Goal: Task Accomplishment & Management: Use online tool/utility

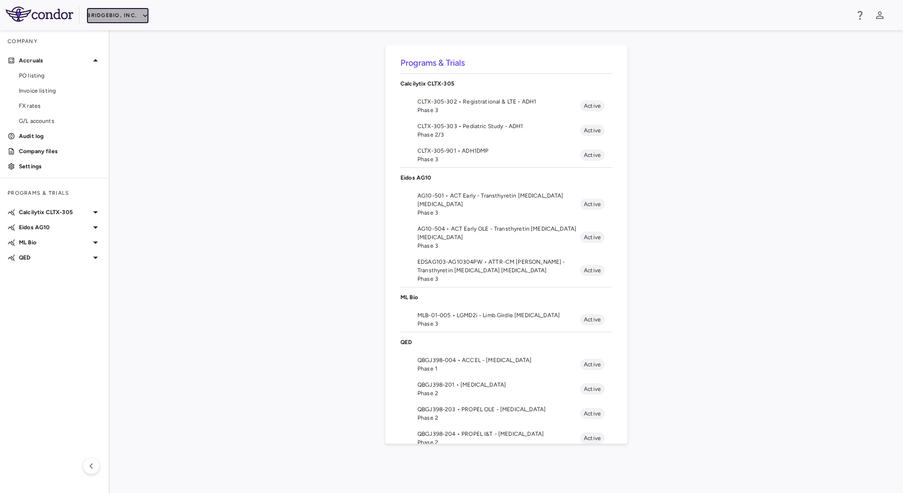
click at [133, 13] on button "BridgeBio, Inc." at bounding box center [117, 15] width 61 height 15
click at [121, 33] on li "Acelyrin" at bounding box center [126, 34] width 79 height 14
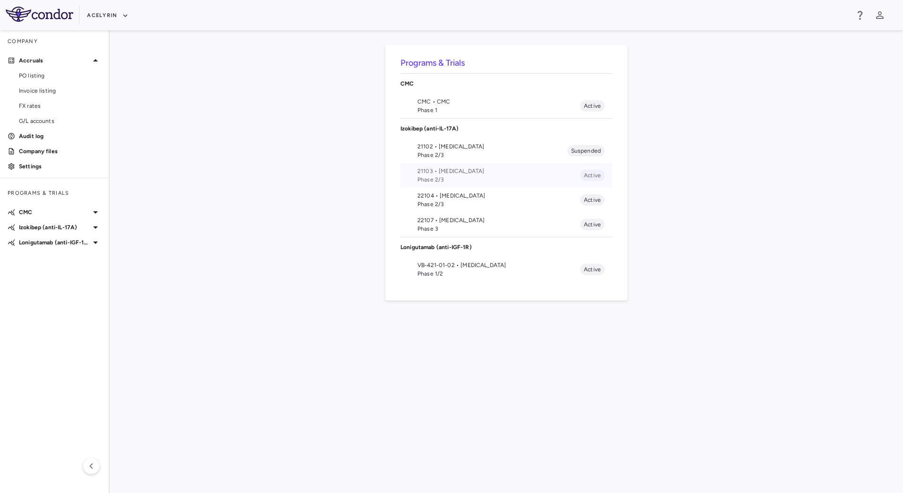
click at [463, 176] on span "Phase 2/3" at bounding box center [498, 179] width 163 height 9
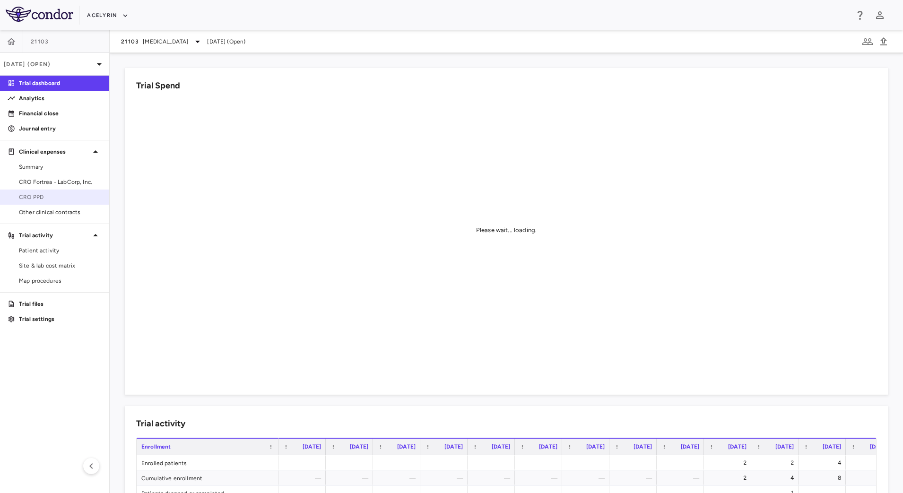
click at [52, 196] on span "CRO PPD" at bounding box center [60, 197] width 82 height 9
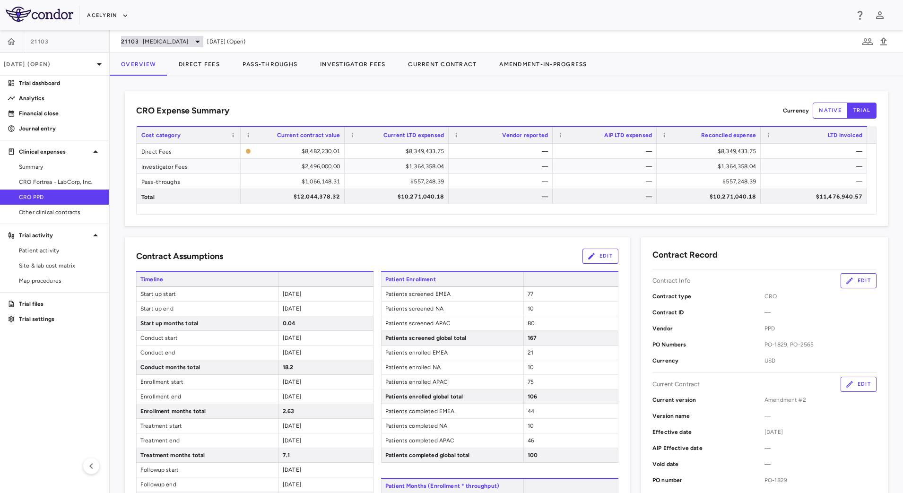
click at [154, 43] on span "[MEDICAL_DATA]" at bounding box center [165, 41] width 45 height 9
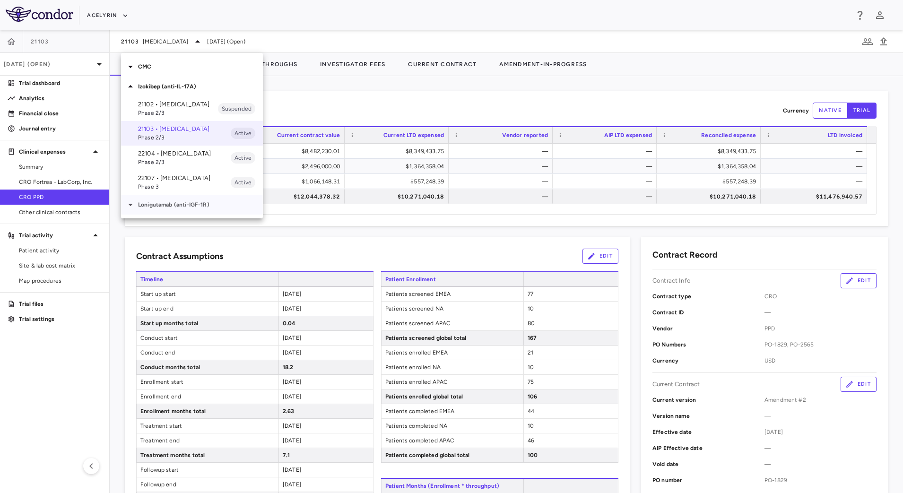
click at [161, 209] on p "Lonigutamab (anti-IGF-1R)" at bounding box center [200, 204] width 125 height 9
click at [184, 236] on span "Phase 1/2" at bounding box center [184, 239] width 93 height 9
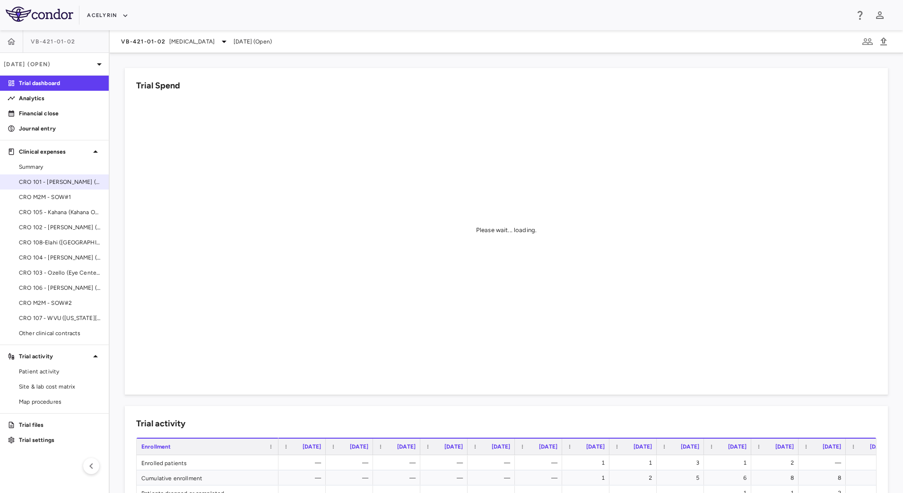
drag, startPoint x: 57, startPoint y: 198, endPoint x: 81, endPoint y: 188, distance: 25.9
click at [57, 198] on span "CRO M2M - SOW#1" at bounding box center [60, 197] width 82 height 9
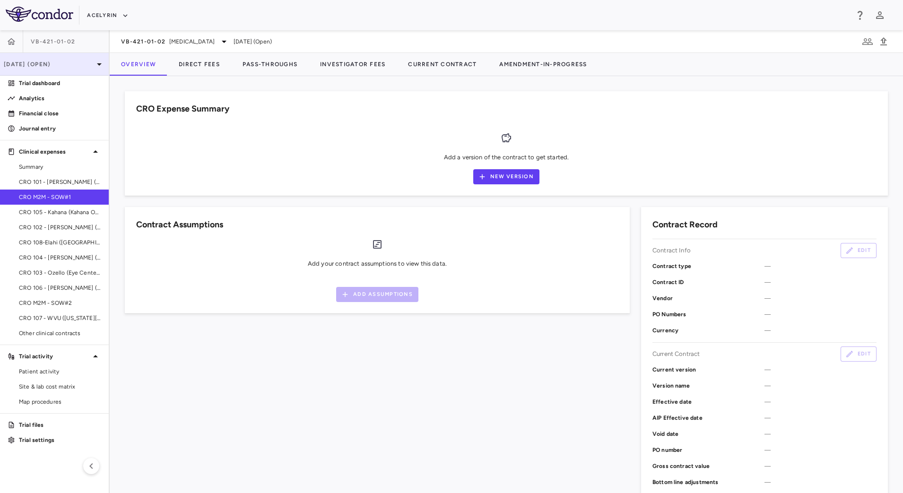
click at [77, 65] on p "[DATE] (Open)" at bounding box center [49, 64] width 90 height 9
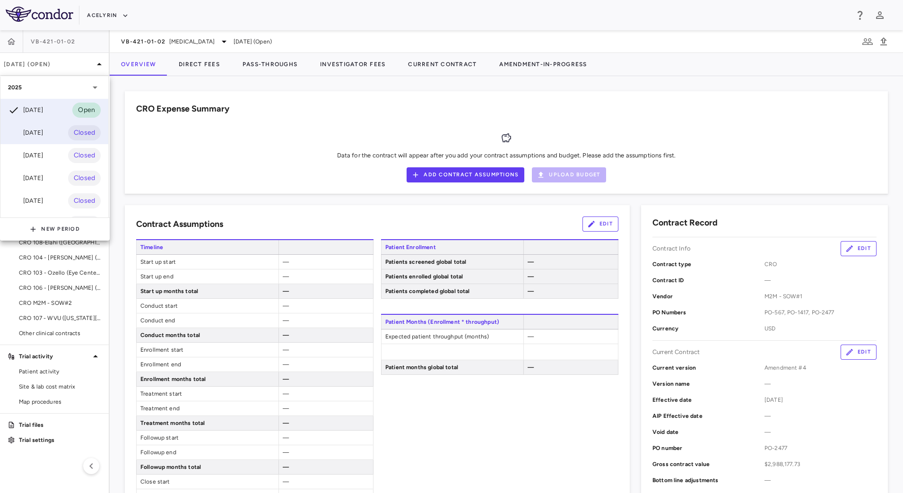
click at [29, 134] on div "[DATE]" at bounding box center [25, 132] width 35 height 11
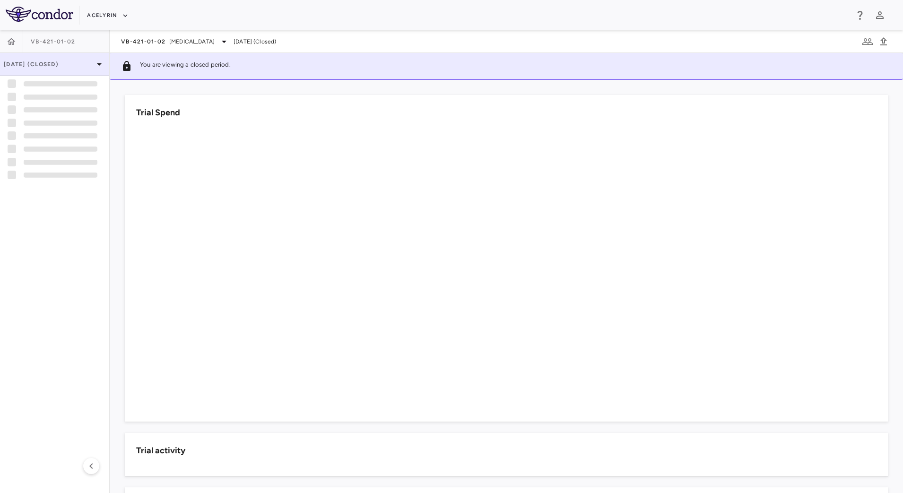
click at [62, 69] on div "[DATE] (Closed)" at bounding box center [54, 64] width 109 height 23
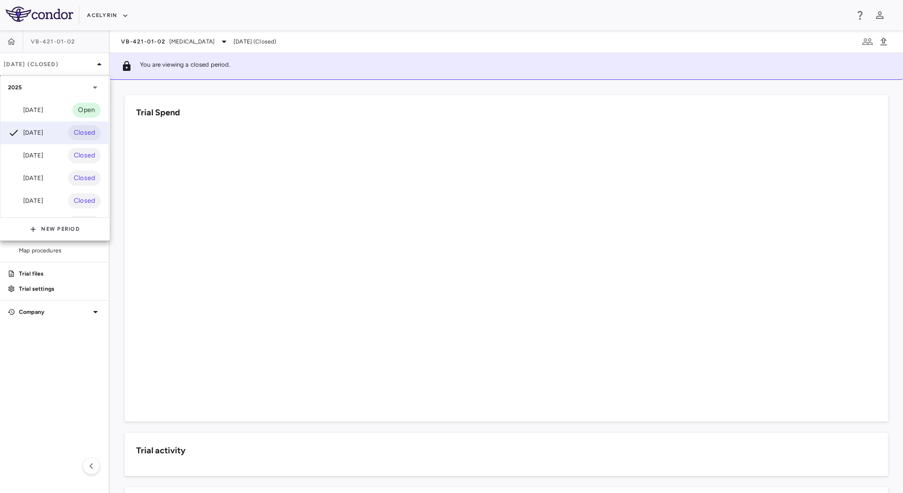
drag, startPoint x: 31, startPoint y: 152, endPoint x: 44, endPoint y: 153, distance: 13.8
click at [31, 152] on div "[DATE]" at bounding box center [25, 155] width 35 height 11
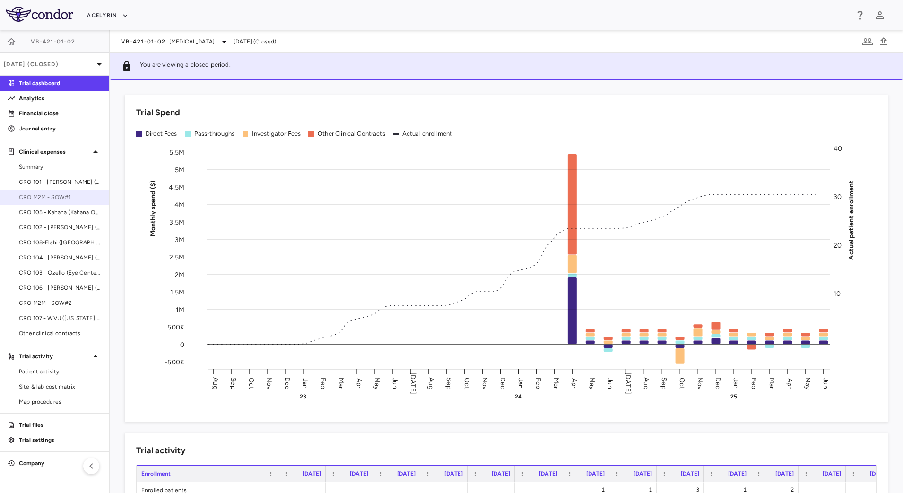
click at [70, 199] on span "CRO M2M - SOW#1" at bounding box center [60, 197] width 82 height 9
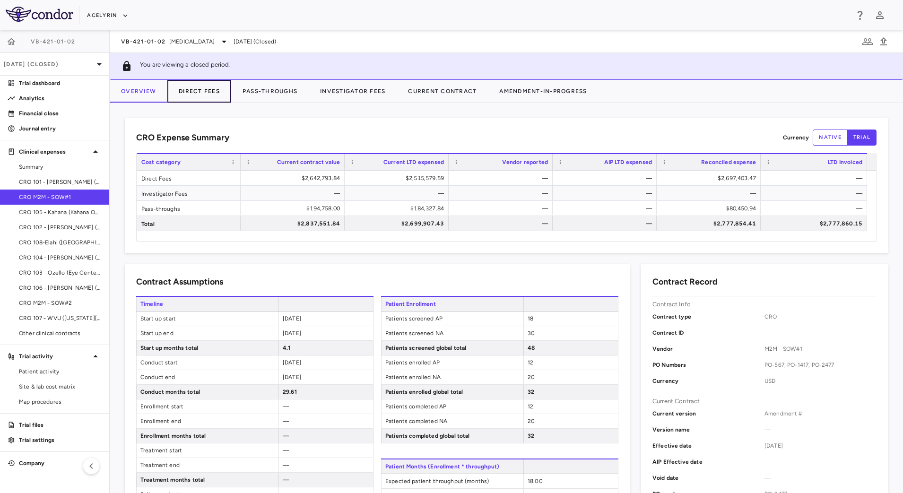
click at [212, 98] on button "Direct Fees" at bounding box center [199, 91] width 64 height 23
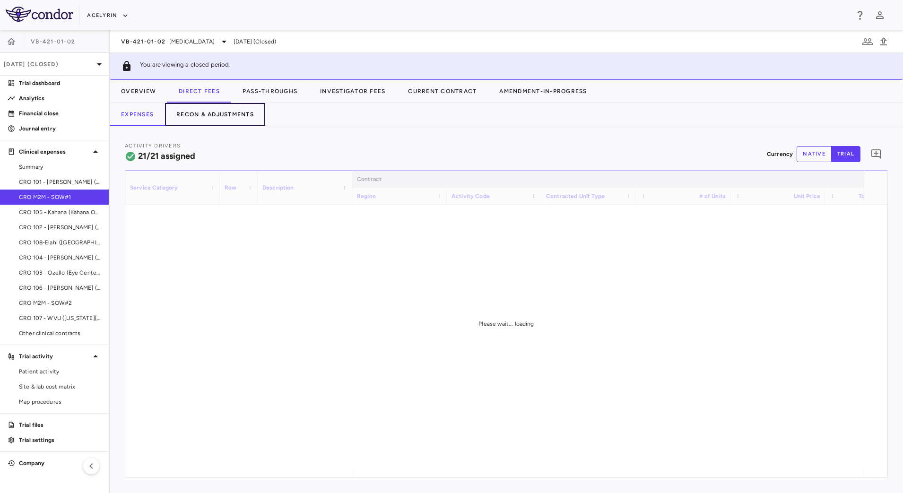
click at [237, 112] on button "Recon & Adjustments" at bounding box center [215, 114] width 100 height 23
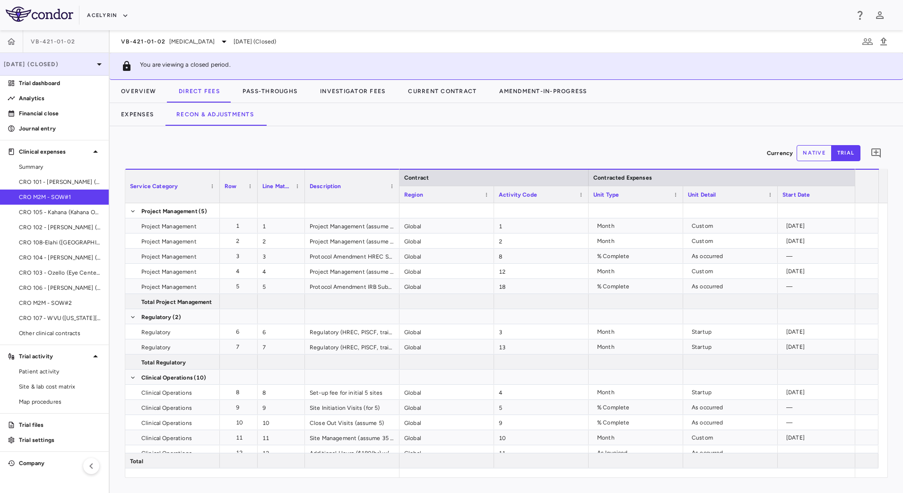
click at [74, 67] on p "[DATE] (Closed)" at bounding box center [49, 64] width 90 height 9
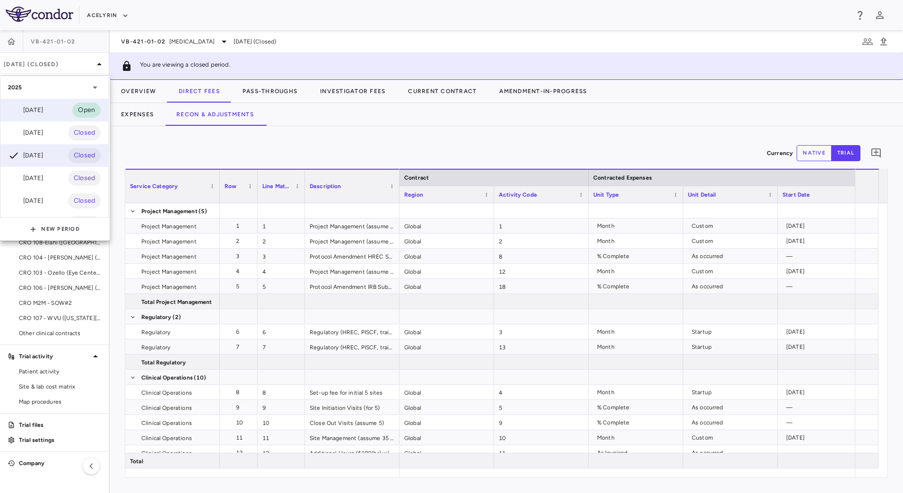
click at [43, 110] on div "[DATE]" at bounding box center [25, 109] width 35 height 11
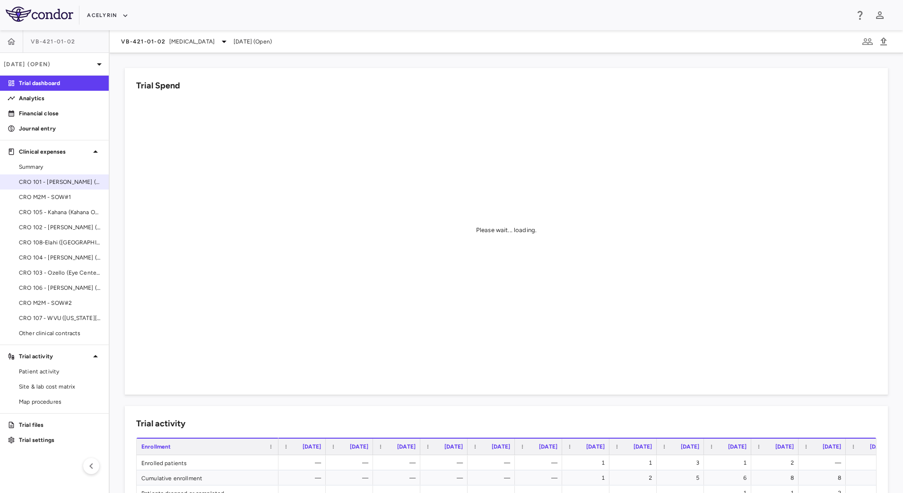
drag, startPoint x: 57, startPoint y: 191, endPoint x: 71, endPoint y: 183, distance: 16.5
click at [57, 192] on link "CRO M2M - SOW#1" at bounding box center [54, 197] width 109 height 14
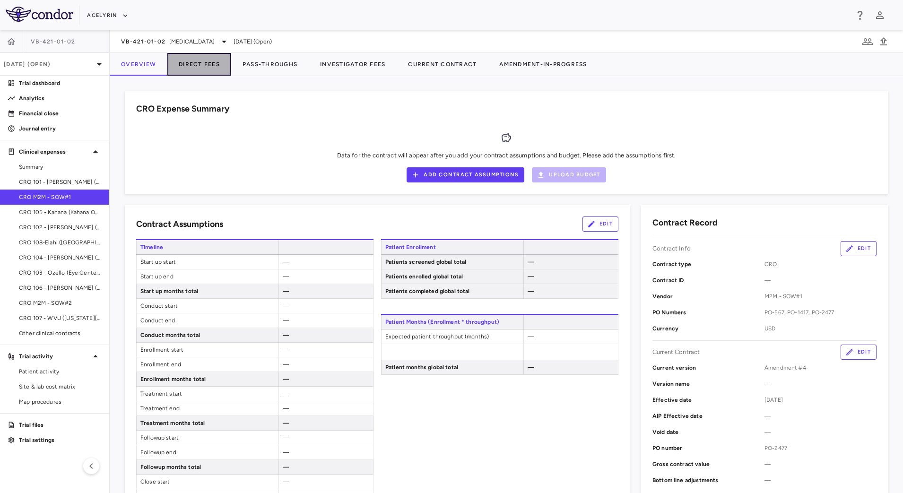
click at [199, 60] on button "Direct Fees" at bounding box center [199, 64] width 64 height 23
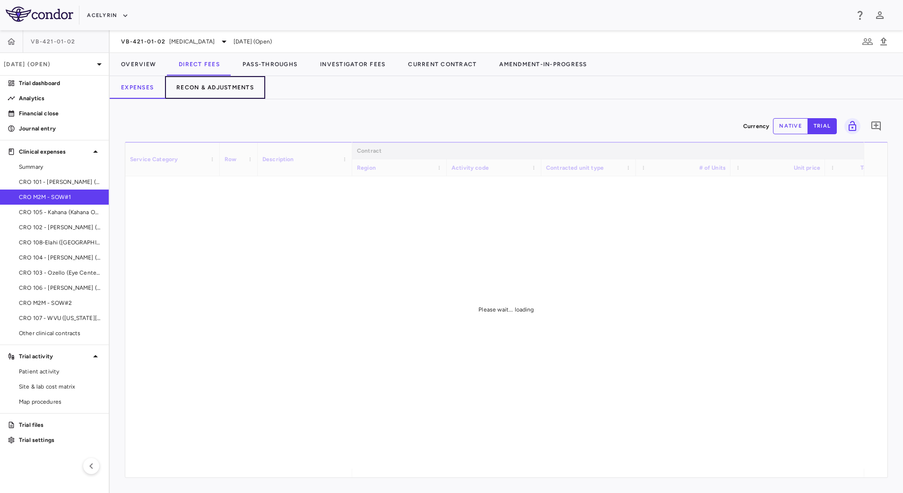
click at [216, 86] on button "Recon & Adjustments" at bounding box center [215, 87] width 100 height 23
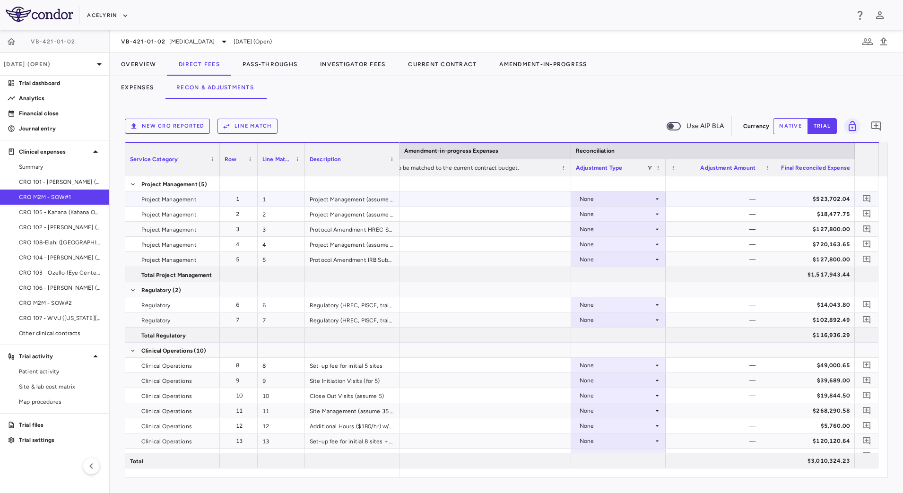
click at [648, 198] on div "None" at bounding box center [616, 198] width 74 height 15
click at [641, 228] on li "Other" at bounding box center [618, 232] width 94 height 14
click at [788, 131] on button "native" at bounding box center [790, 126] width 35 height 16
click at [770, 196] on div "$523,702.04" at bounding box center [809, 198] width 81 height 15
click at [657, 217] on div "None" at bounding box center [618, 214] width 85 height 14
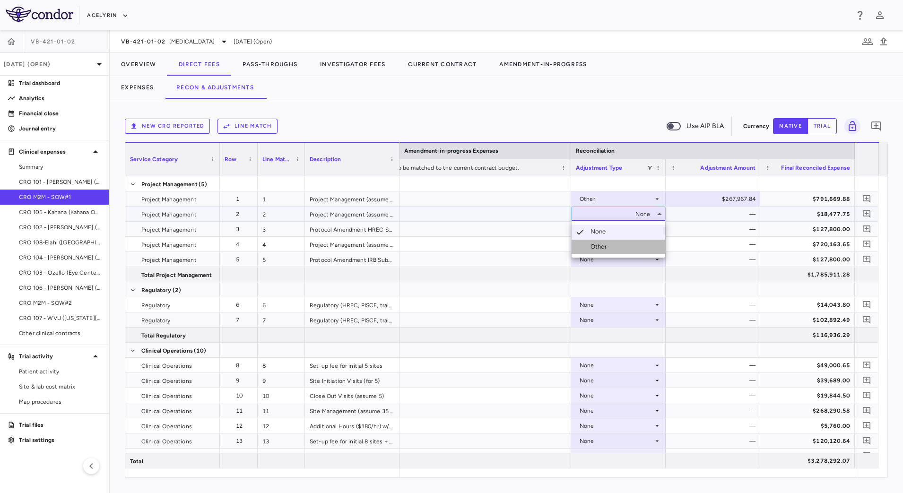
click at [640, 243] on li "Other" at bounding box center [618, 247] width 94 height 14
click at [731, 216] on div "$0.00" at bounding box center [714, 214] width 81 height 15
type input "*********"
click at [652, 231] on div "None" at bounding box center [616, 229] width 74 height 15
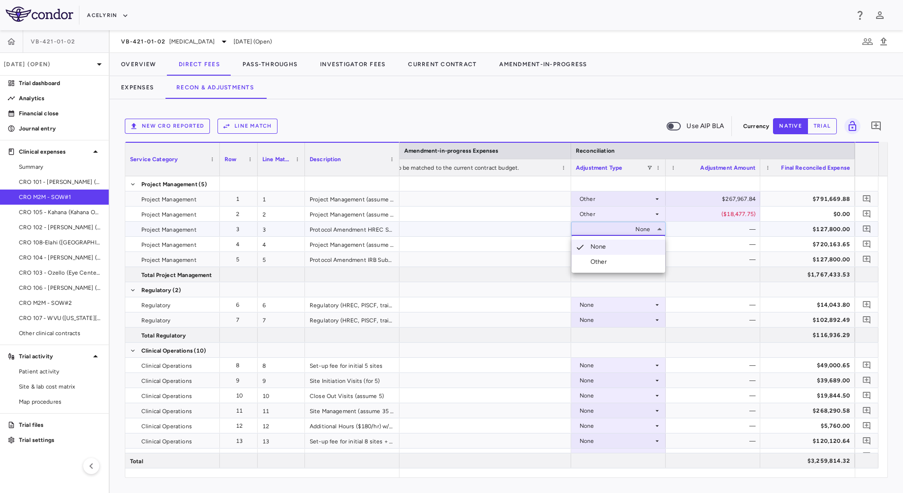
click at [633, 261] on li "Other" at bounding box center [618, 262] width 94 height 14
click at [717, 228] on div at bounding box center [712, 229] width 85 height 14
click at [719, 229] on div "$0.00" at bounding box center [714, 229] width 81 height 15
type input "*********"
click at [654, 244] on icon at bounding box center [657, 245] width 8 height 8
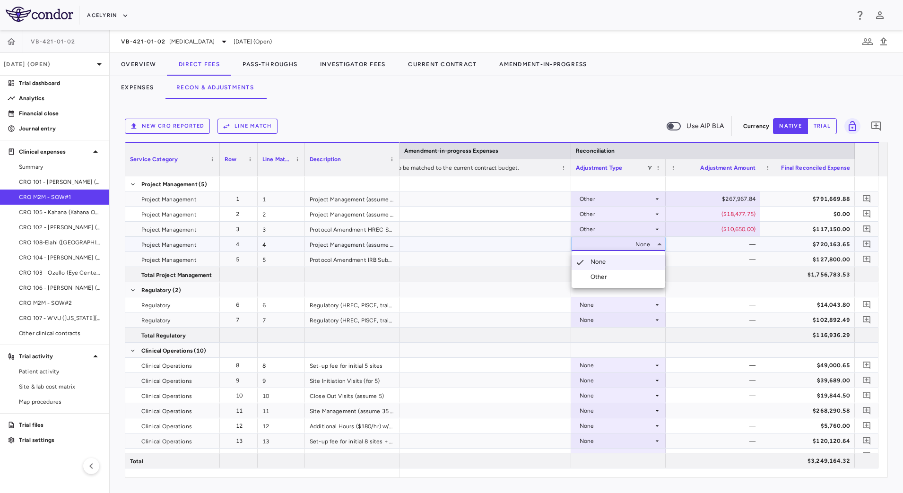
click at [639, 275] on li "Other" at bounding box center [618, 277] width 94 height 14
click at [786, 243] on div "$720,163.65" at bounding box center [809, 244] width 81 height 15
click at [654, 259] on icon at bounding box center [657, 260] width 8 height 8
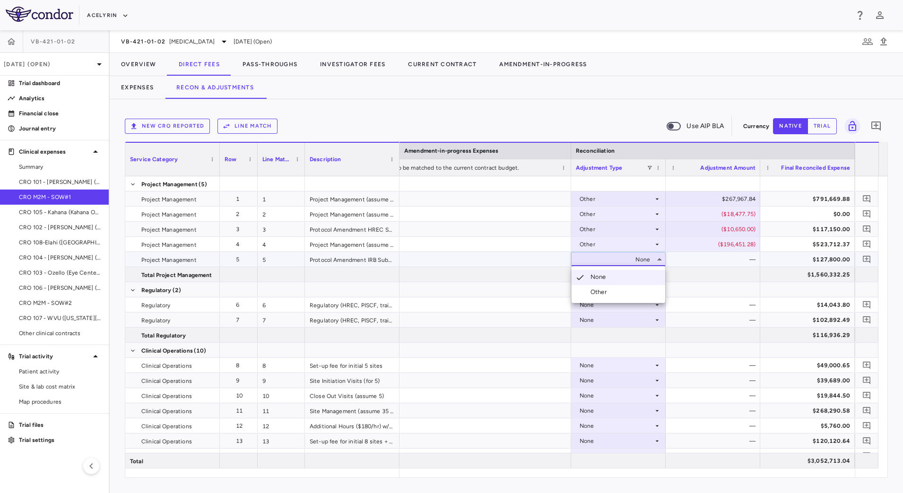
click at [636, 295] on li "Other" at bounding box center [618, 292] width 94 height 14
click at [650, 301] on div "None" at bounding box center [616, 304] width 74 height 15
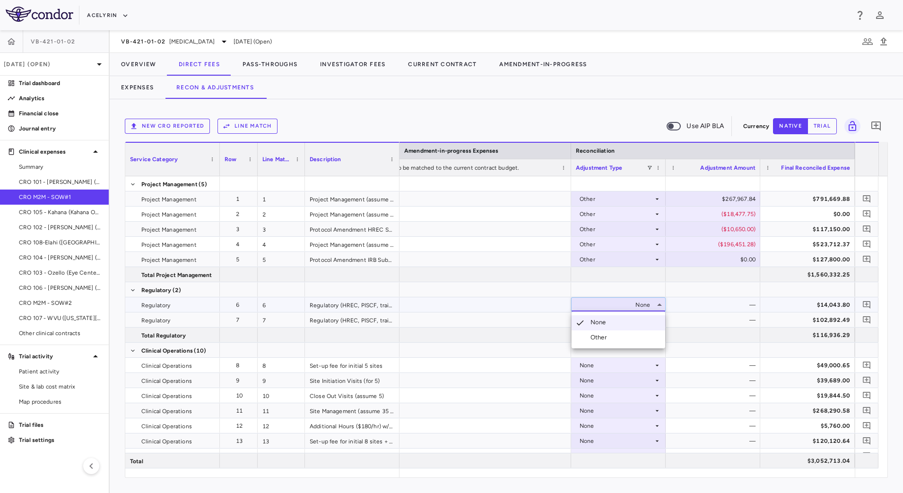
click at [633, 338] on li "Other" at bounding box center [618, 337] width 94 height 14
click at [655, 321] on icon at bounding box center [657, 320] width 8 height 8
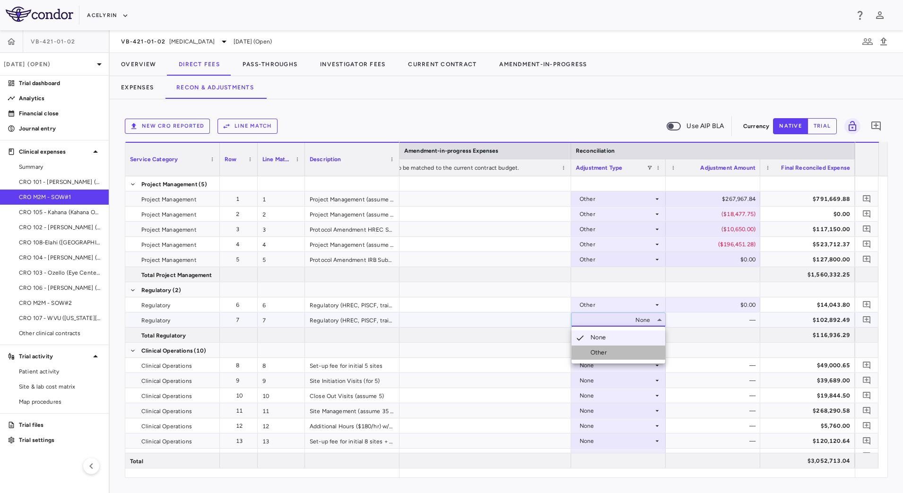
click at [635, 353] on li "Other" at bounding box center [618, 352] width 94 height 14
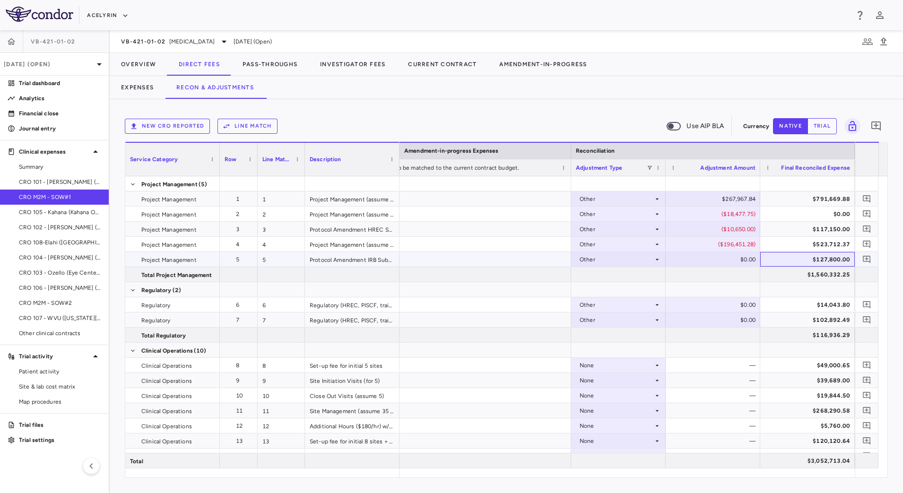
click at [787, 259] on div "$127,800.00" at bounding box center [809, 259] width 81 height 15
click at [655, 304] on icon at bounding box center [657, 305] width 8 height 8
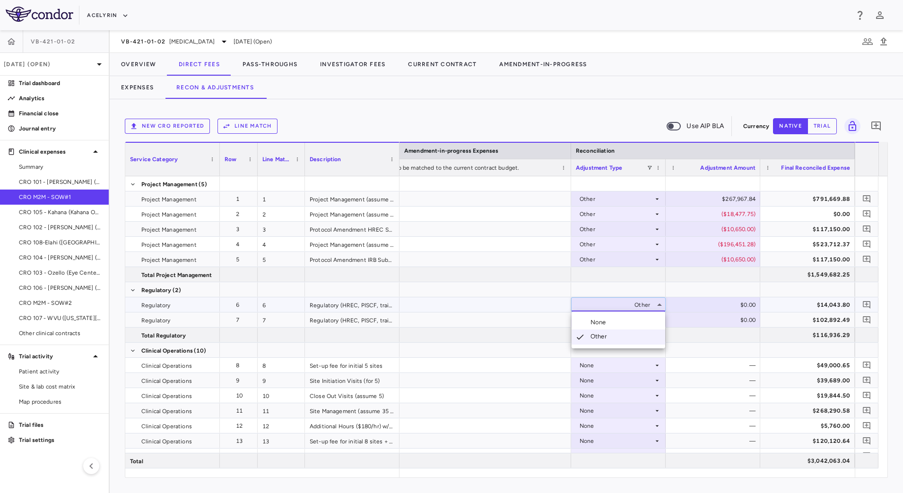
click at [630, 322] on li "None" at bounding box center [618, 322] width 94 height 14
click at [714, 307] on div "—" at bounding box center [714, 304] width 81 height 15
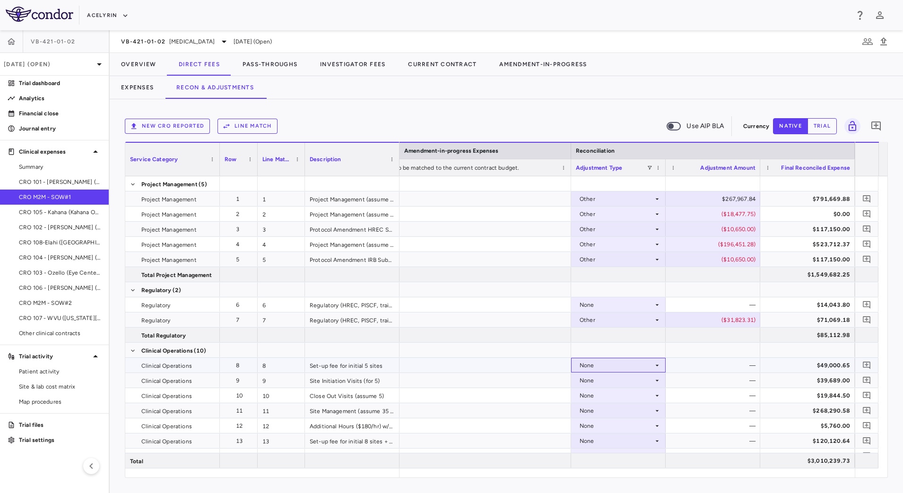
click at [656, 362] on icon at bounding box center [657, 366] width 8 height 8
click at [631, 396] on li "Other" at bounding box center [618, 398] width 94 height 14
click at [726, 346] on div at bounding box center [712, 350] width 95 height 15
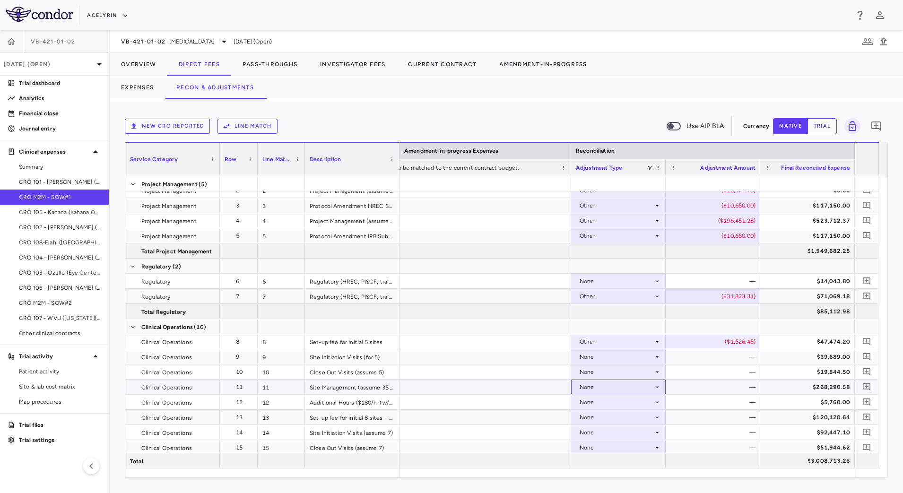
click at [654, 391] on div "None" at bounding box center [618, 387] width 85 height 14
click at [636, 416] on li "Other" at bounding box center [618, 420] width 94 height 14
click at [778, 386] on div "$268,290.58" at bounding box center [809, 387] width 81 height 15
click at [651, 406] on div "None" at bounding box center [616, 402] width 74 height 15
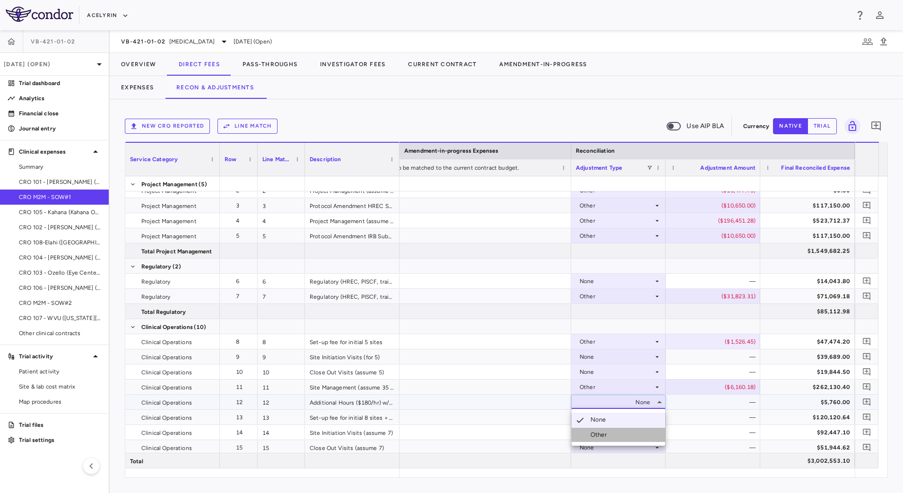
click at [637, 431] on li "Other" at bounding box center [618, 435] width 94 height 14
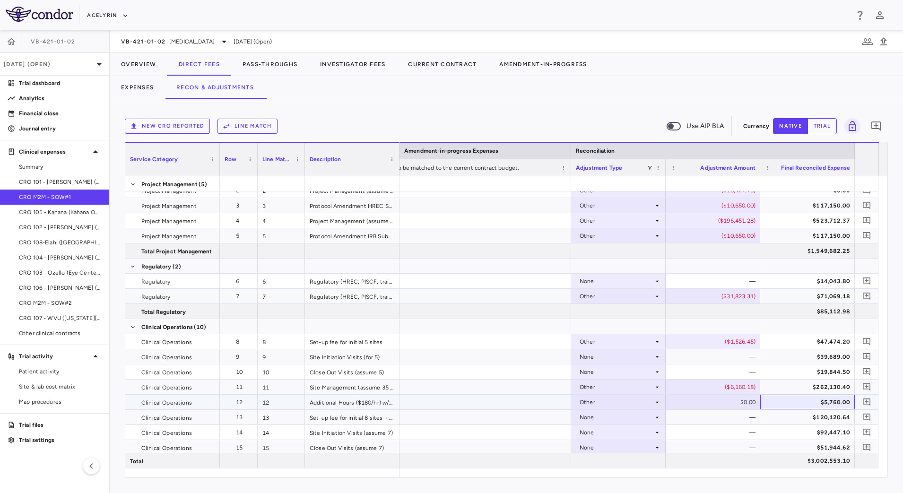
click at [780, 403] on div "$5,760.00" at bounding box center [809, 402] width 81 height 15
click at [656, 415] on icon at bounding box center [657, 418] width 8 height 8
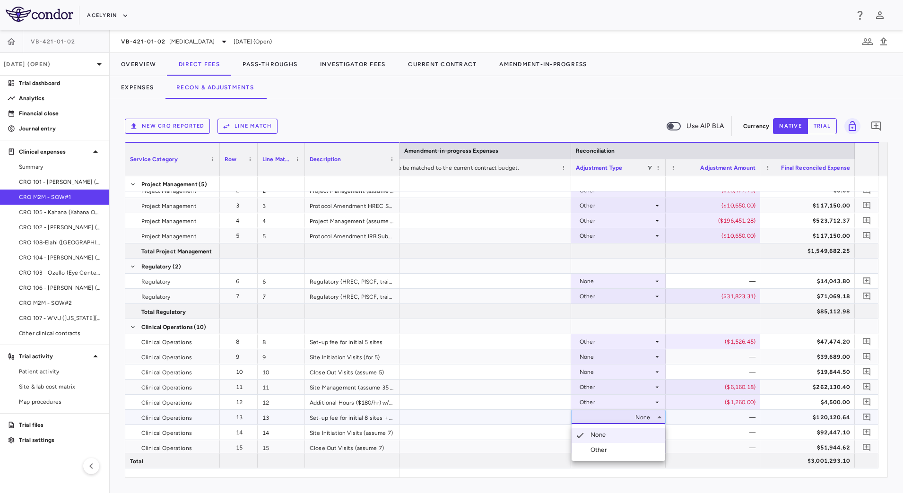
click at [627, 449] on li "Other" at bounding box center [618, 450] width 94 height 14
click at [742, 418] on div at bounding box center [712, 417] width 85 height 14
click at [742, 417] on div "$0.00" at bounding box center [714, 417] width 81 height 15
type input "********"
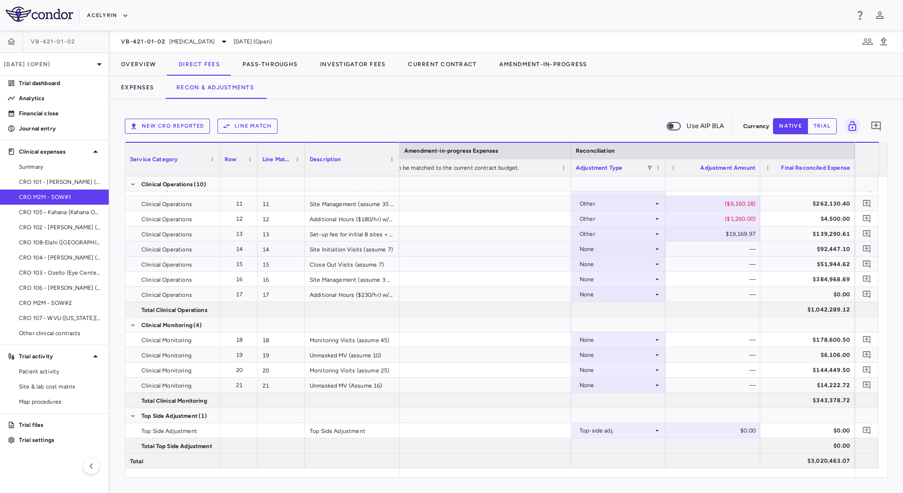
click at [648, 247] on div "None" at bounding box center [616, 249] width 74 height 15
click at [637, 280] on li "Other" at bounding box center [618, 282] width 94 height 14
click at [709, 249] on div at bounding box center [712, 249] width 85 height 14
click at [726, 249] on div "$0.00" at bounding box center [714, 249] width 81 height 15
type input "*****"
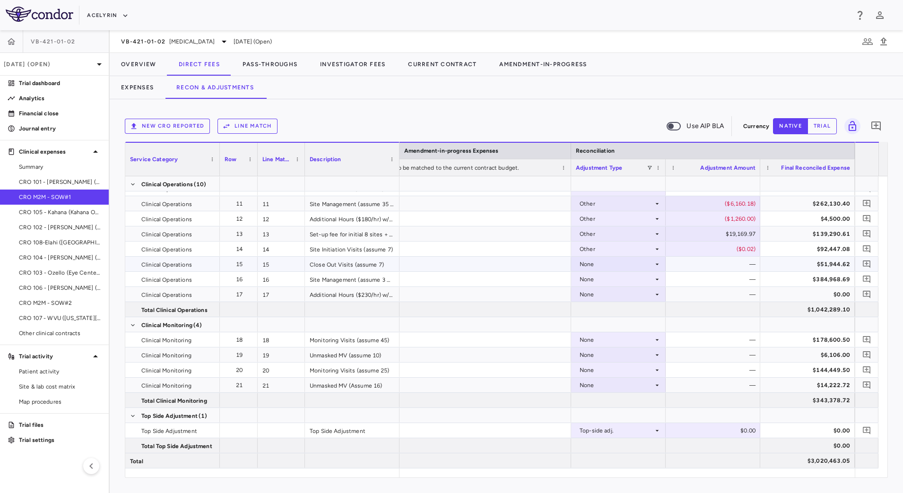
click at [655, 267] on icon at bounding box center [657, 264] width 8 height 8
click at [637, 298] on li "Other" at bounding box center [618, 297] width 94 height 14
click at [730, 263] on div "$0.00" at bounding box center [714, 264] width 81 height 15
type input "*********"
click at [719, 277] on div "—" at bounding box center [714, 279] width 81 height 15
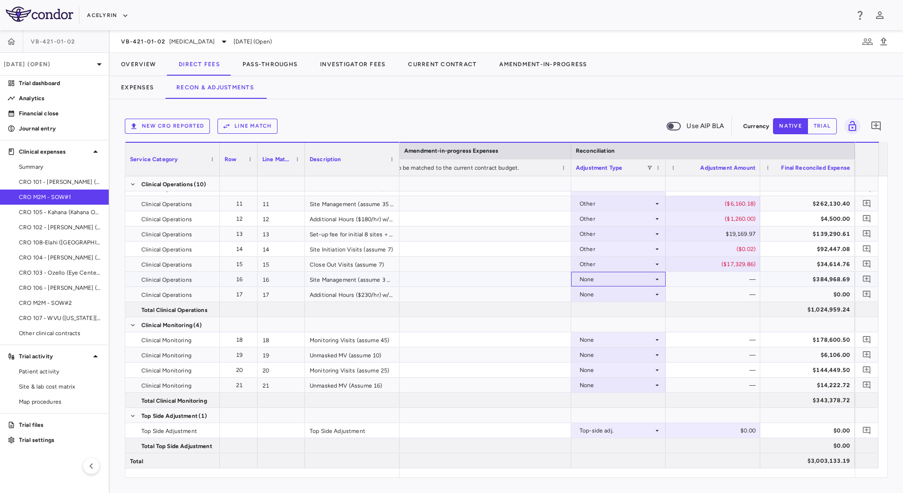
click at [659, 277] on icon at bounding box center [657, 280] width 8 height 8
click at [637, 310] on li "Other" at bounding box center [618, 312] width 94 height 14
click at [707, 281] on div "$0.00" at bounding box center [714, 279] width 81 height 15
type input "********"
click at [653, 291] on div "None" at bounding box center [616, 294] width 74 height 15
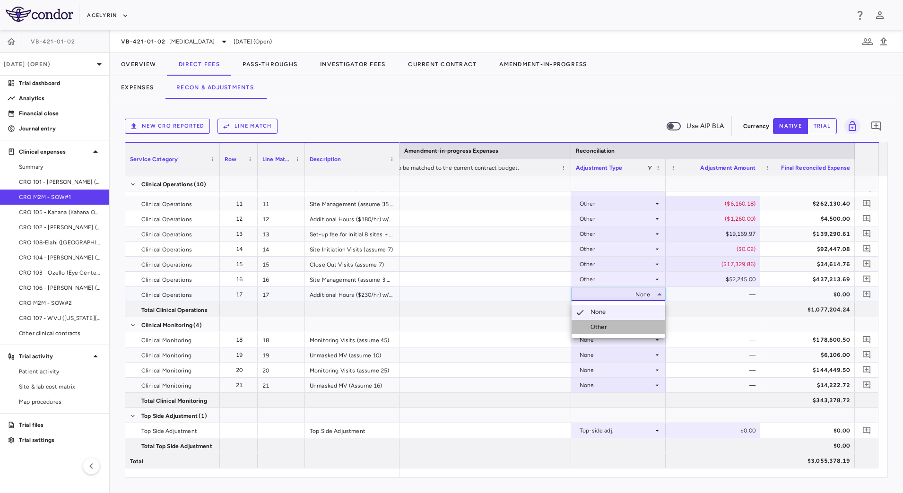
click at [630, 326] on li "Other" at bounding box center [618, 327] width 94 height 14
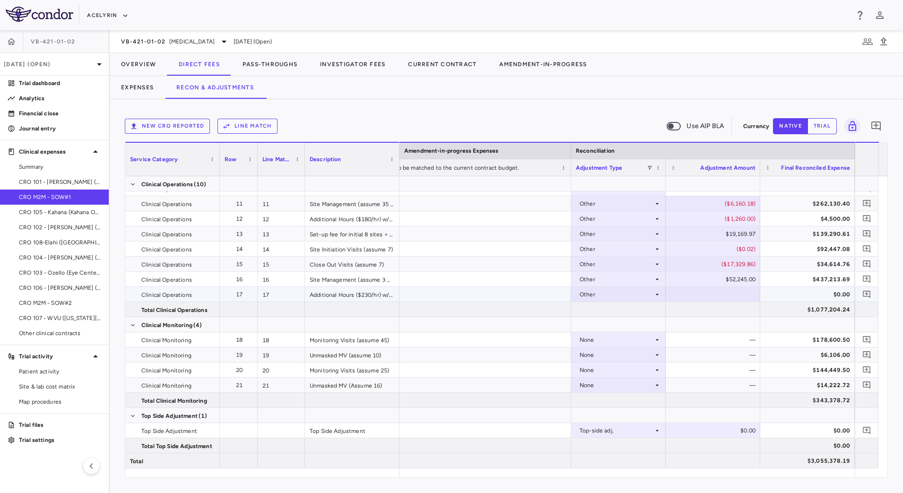
click at [705, 293] on div at bounding box center [712, 294] width 85 height 14
click at [705, 293] on div "$0.00" at bounding box center [714, 294] width 81 height 15
type input "*******"
click at [651, 338] on div "None" at bounding box center [616, 339] width 74 height 15
click at [628, 376] on li "Other" at bounding box center [618, 372] width 94 height 14
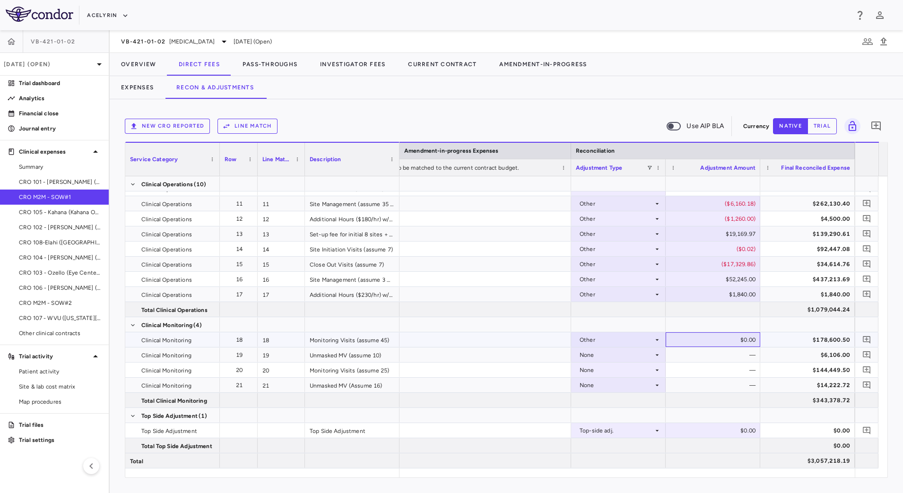
click at [700, 341] on div "$0.00" at bounding box center [714, 339] width 81 height 15
type input "********"
click at [654, 354] on icon at bounding box center [657, 355] width 8 height 8
click at [630, 387] on li "Other" at bounding box center [618, 387] width 94 height 14
click at [729, 356] on div at bounding box center [712, 355] width 85 height 14
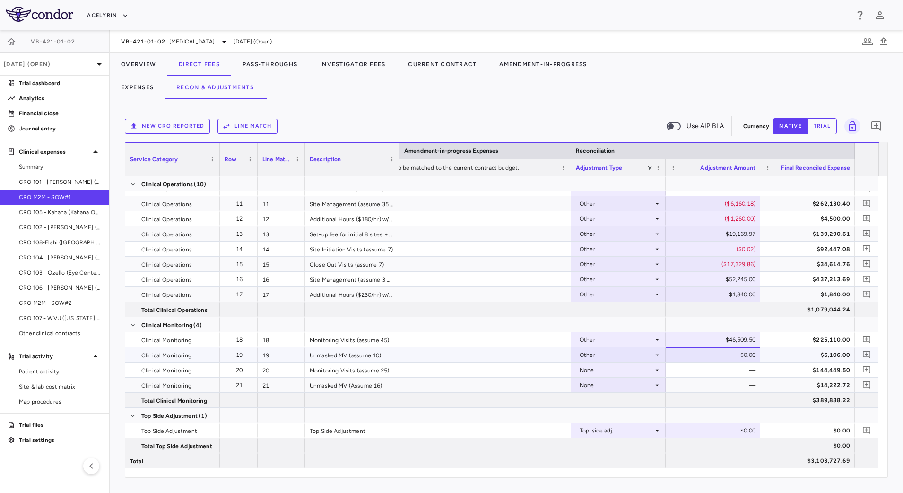
click at [729, 356] on div "$0.00" at bounding box center [714, 354] width 81 height 15
type input "********"
click at [658, 368] on icon at bounding box center [657, 370] width 8 height 8
click at [631, 400] on li "Other" at bounding box center [618, 403] width 94 height 14
click at [714, 373] on div at bounding box center [712, 370] width 85 height 14
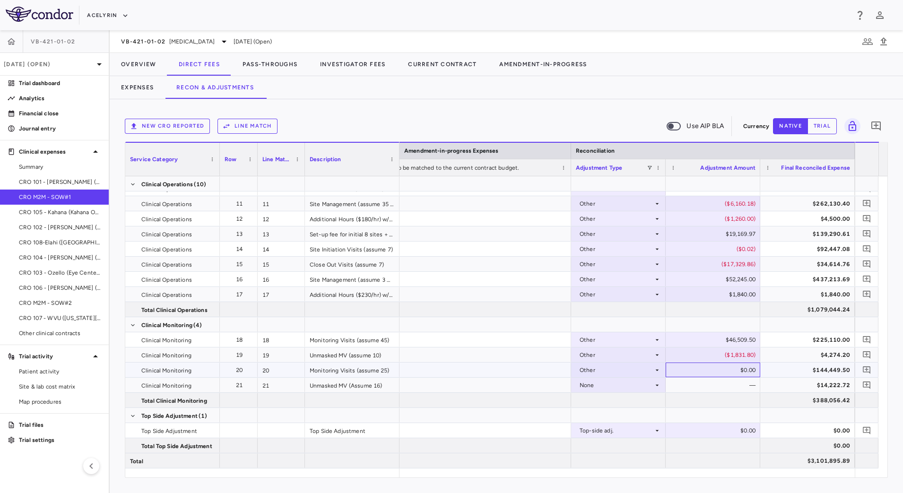
click at [713, 373] on div "$0.00" at bounding box center [714, 370] width 81 height 15
type input "*********"
click at [655, 390] on div "None" at bounding box center [618, 385] width 85 height 14
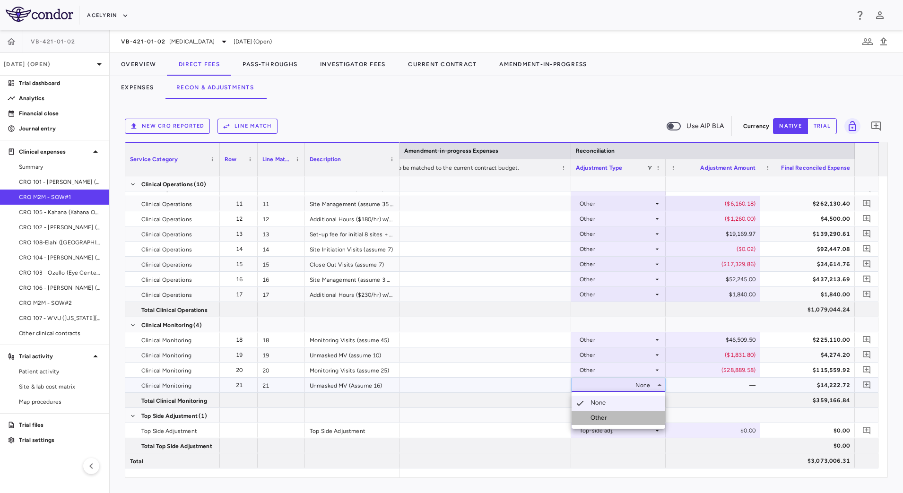
drag, startPoint x: 633, startPoint y: 417, endPoint x: 674, endPoint y: 408, distance: 41.5
click at [634, 417] on li "Other" at bounding box center [618, 418] width 94 height 14
click at [702, 387] on div "$0.00" at bounding box center [714, 385] width 81 height 15
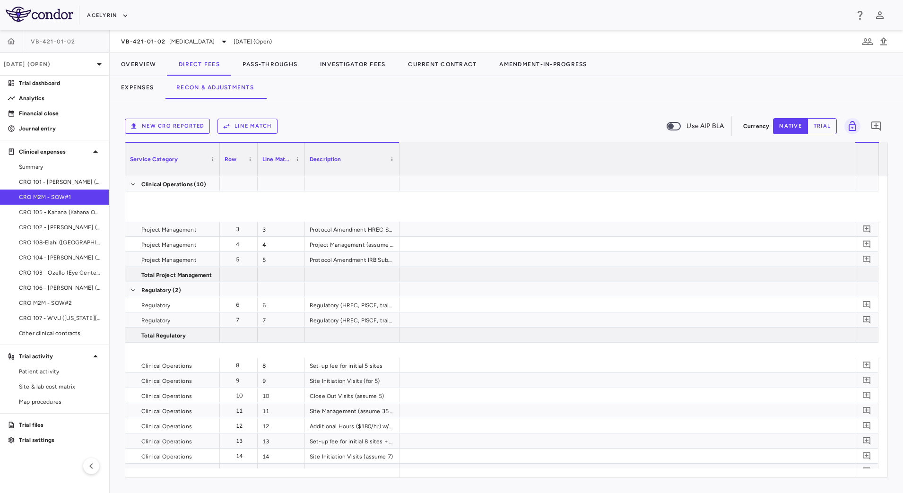
scroll to position [0, 1695]
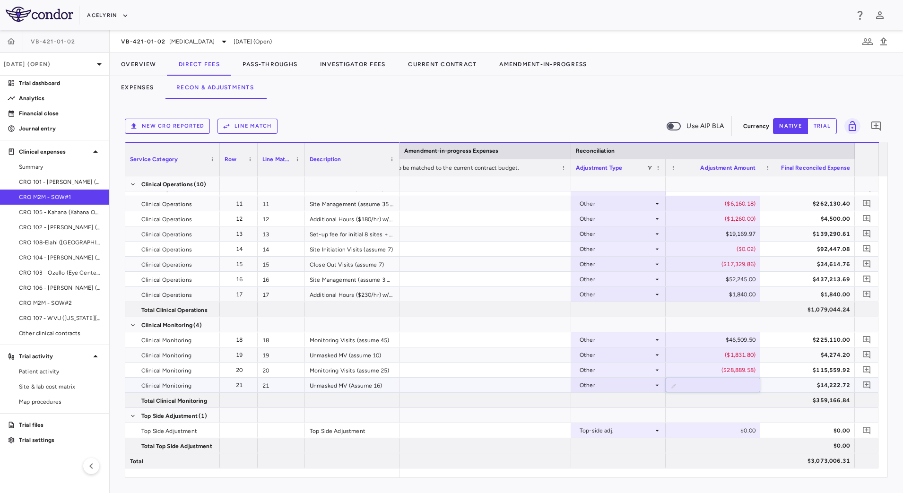
type input "********"
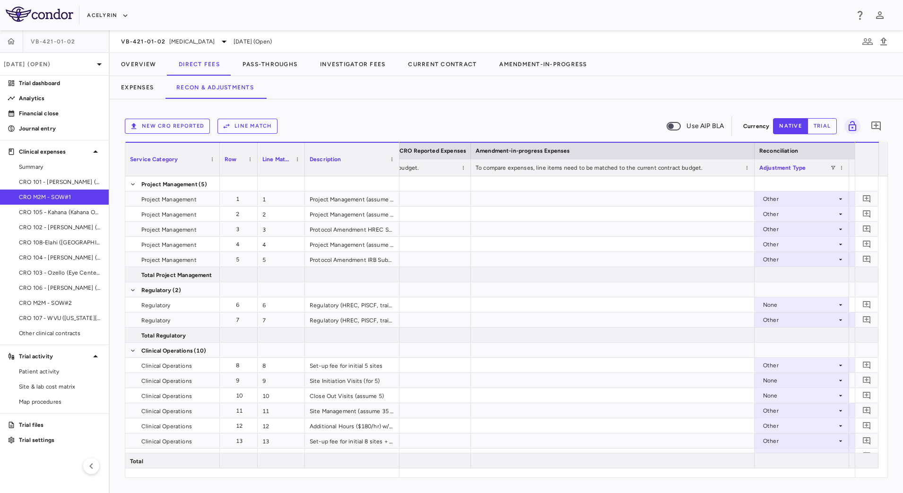
scroll to position [0, 0]
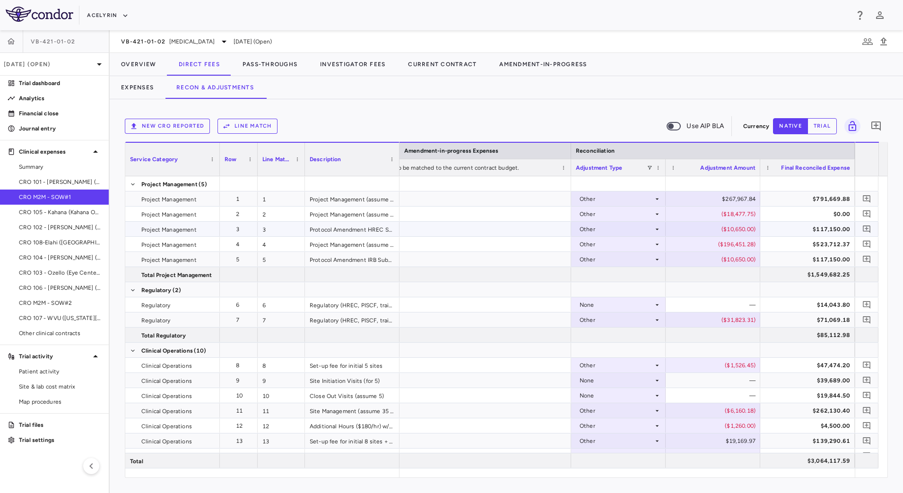
click at [798, 228] on div "$117,150.00" at bounding box center [809, 229] width 81 height 15
click at [651, 253] on div "Other" at bounding box center [616, 259] width 74 height 15
click at [642, 273] on li "None" at bounding box center [618, 277] width 94 height 14
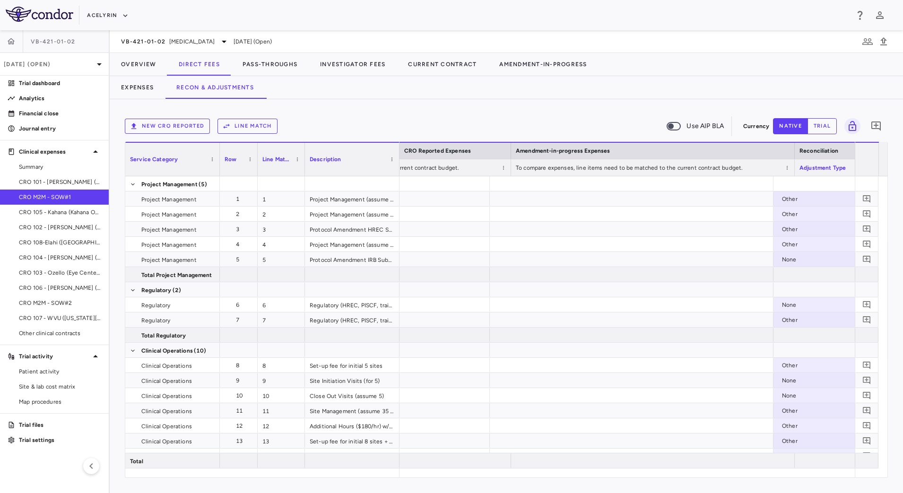
scroll to position [0, 1472]
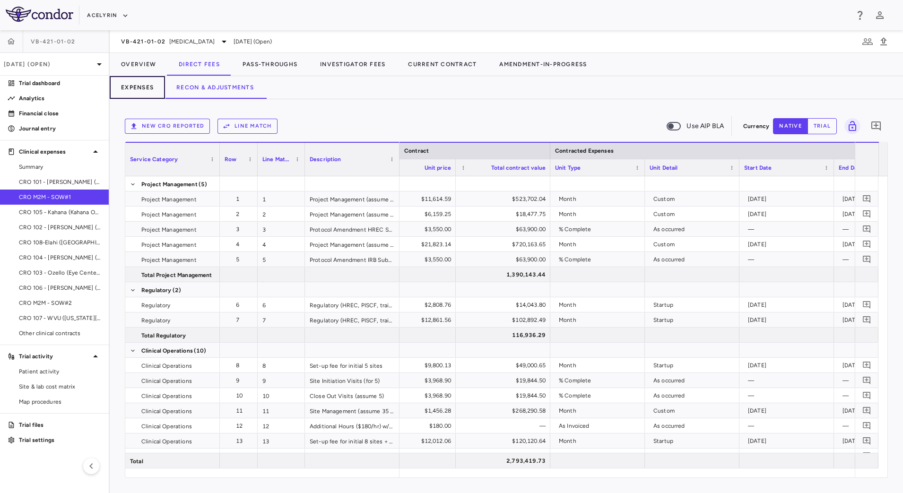
click at [138, 90] on button "Expenses" at bounding box center [137, 87] width 55 height 23
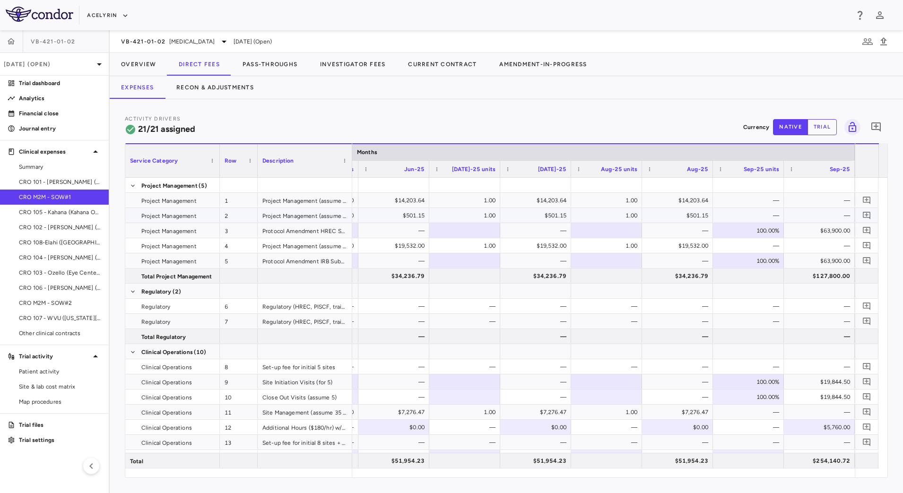
click at [740, 216] on div "—" at bounding box center [750, 215] width 58 height 15
click at [755, 363] on div "—" at bounding box center [750, 366] width 58 height 15
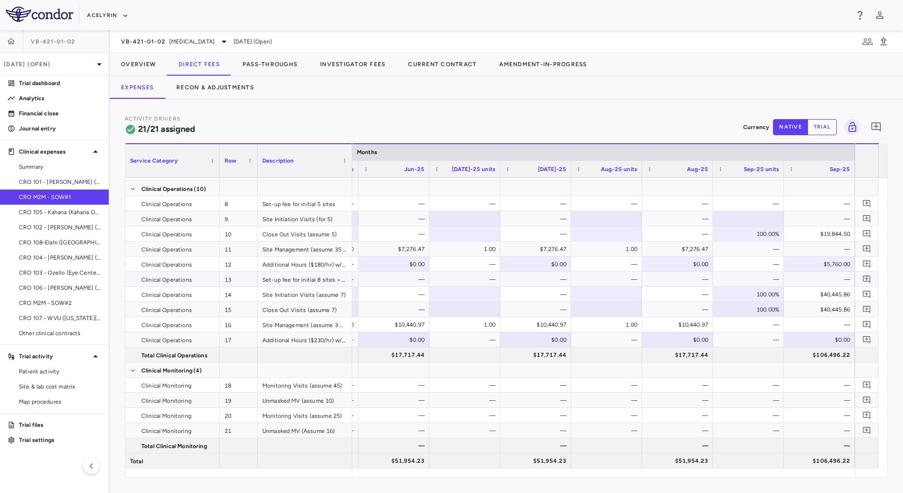
click at [752, 279] on div "—" at bounding box center [750, 279] width 58 height 15
click at [229, 85] on button "Recon & Adjustments" at bounding box center [215, 87] width 100 height 23
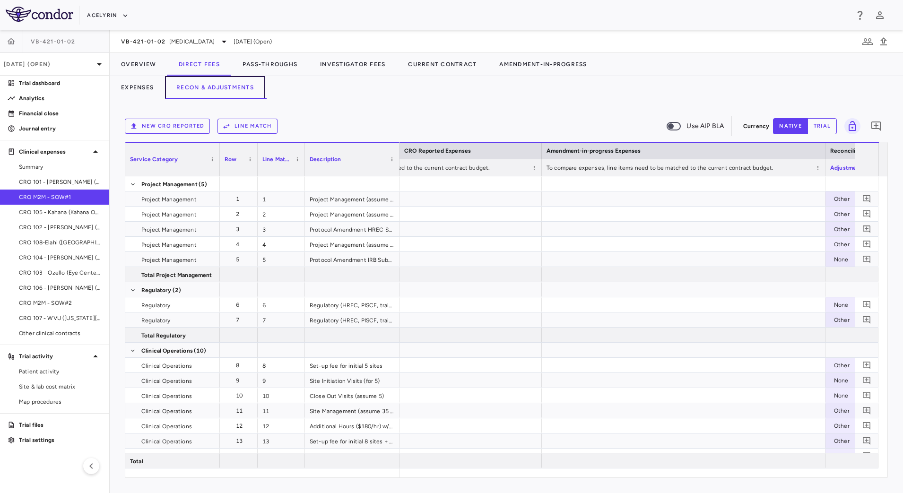
scroll to position [0, 1317]
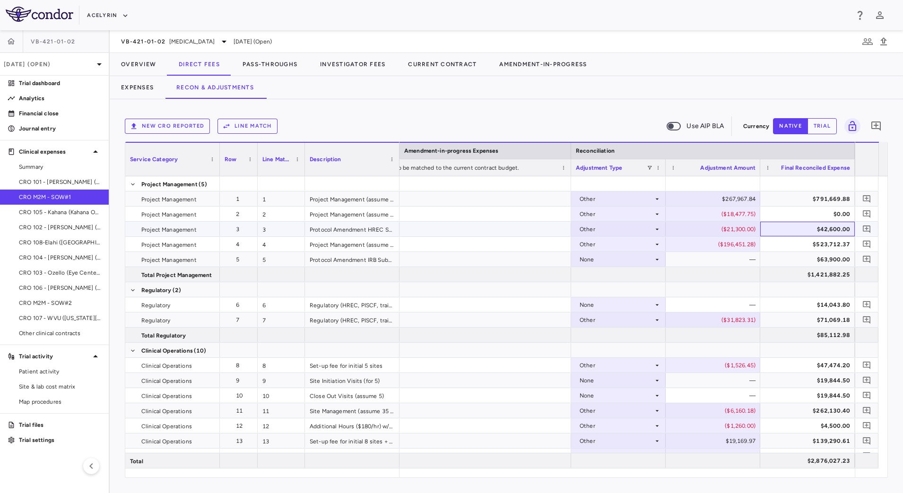
click at [786, 231] on div "$42,600.00" at bounding box center [809, 229] width 81 height 15
click at [654, 259] on icon at bounding box center [657, 260] width 8 height 8
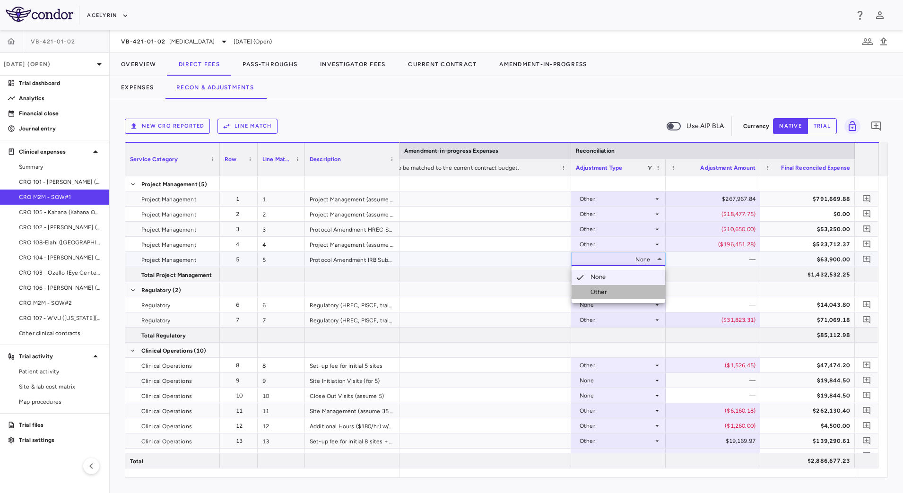
click at [636, 289] on li "Other" at bounding box center [618, 292] width 94 height 14
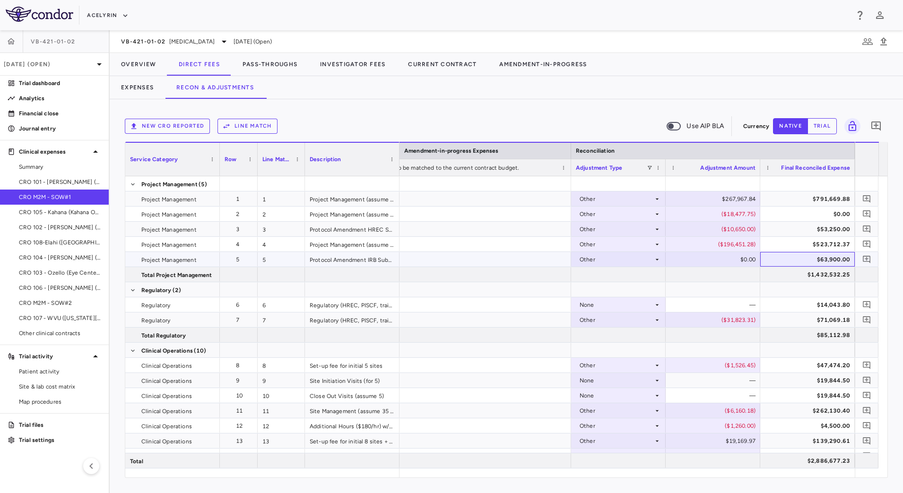
click at [780, 257] on div "$63,900.00" at bounding box center [809, 259] width 81 height 15
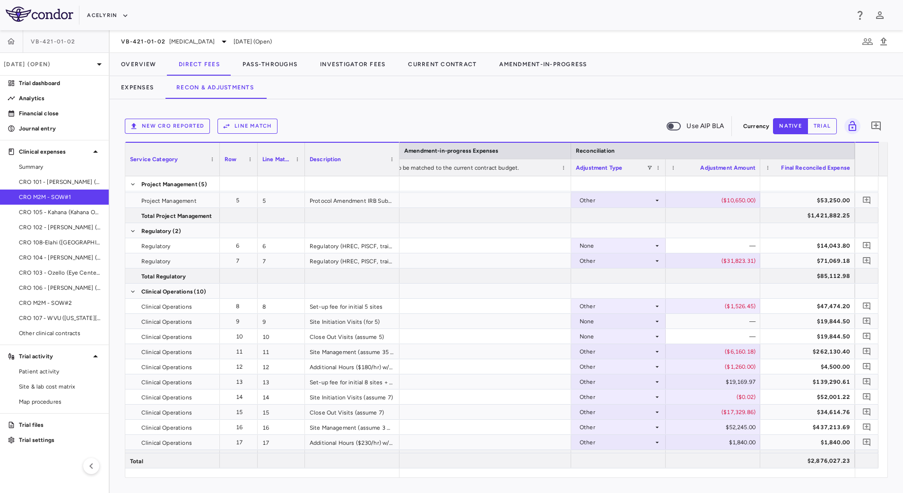
click at [650, 335] on div "None" at bounding box center [616, 336] width 74 height 15
click at [640, 367] on li "Other" at bounding box center [618, 369] width 94 height 14
click at [737, 335] on div "$0.00" at bounding box center [714, 336] width 81 height 15
type input "****"
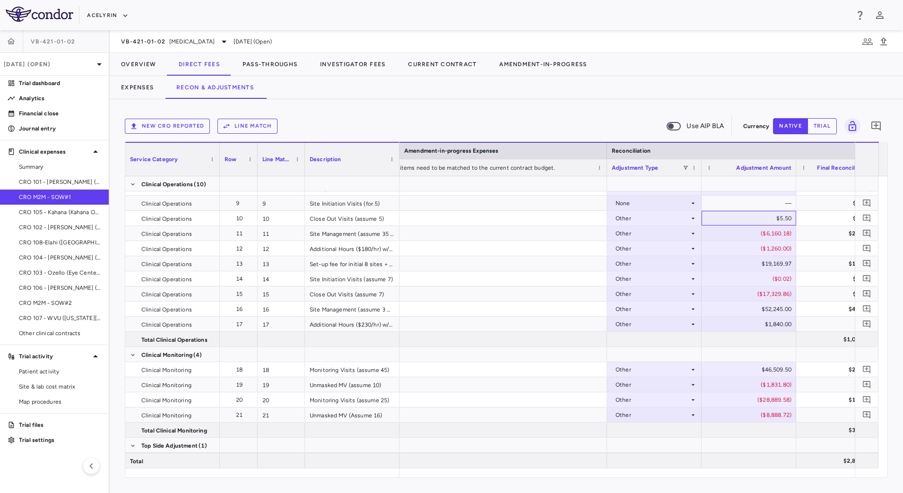
scroll to position [0, 1653]
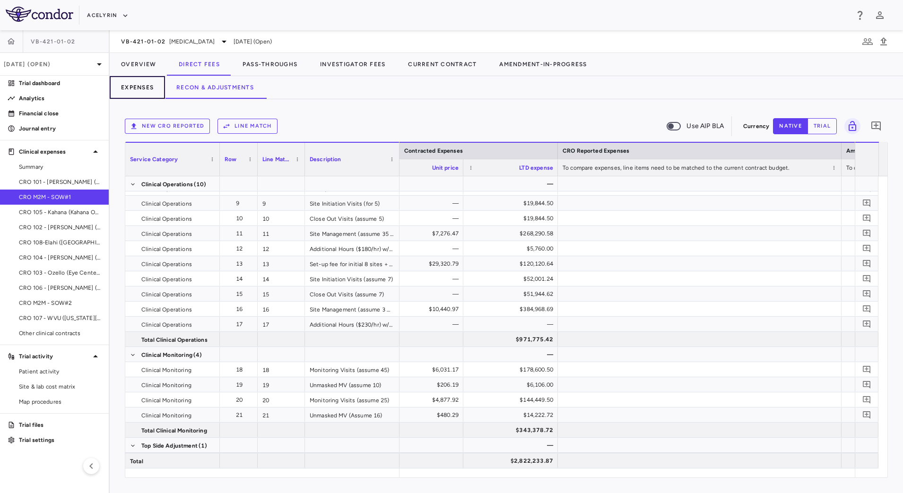
click at [149, 88] on button "Expenses" at bounding box center [137, 87] width 55 height 23
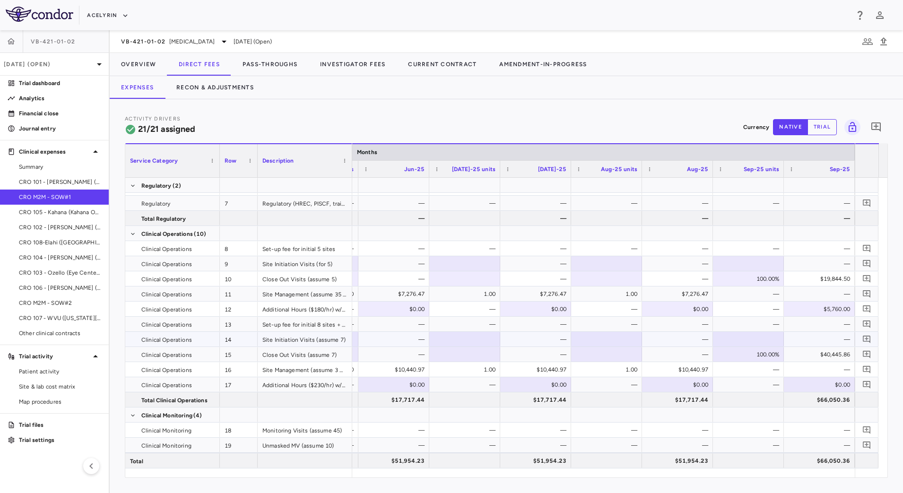
click at [682, 337] on div "—" at bounding box center [679, 339] width 58 height 15
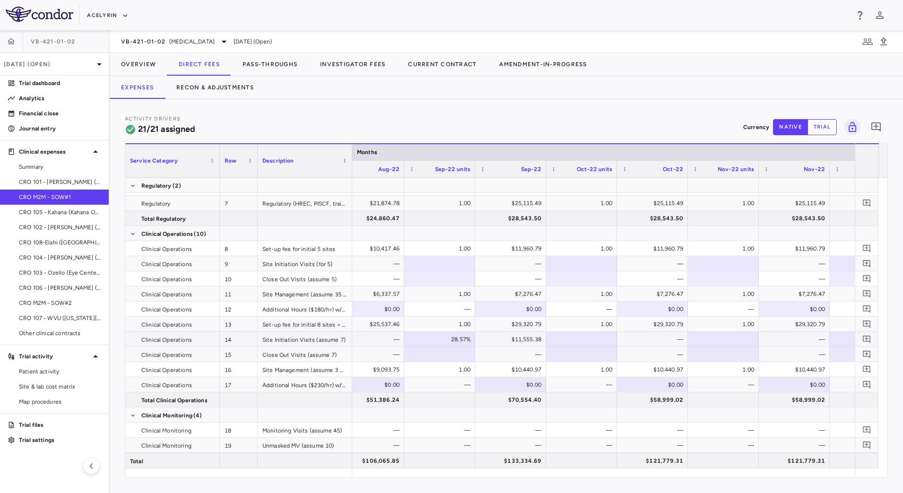
click at [495, 340] on div "$11,555.38" at bounding box center [513, 339] width 58 height 15
click at [229, 90] on button "Recon & Adjustments" at bounding box center [215, 87] width 100 height 23
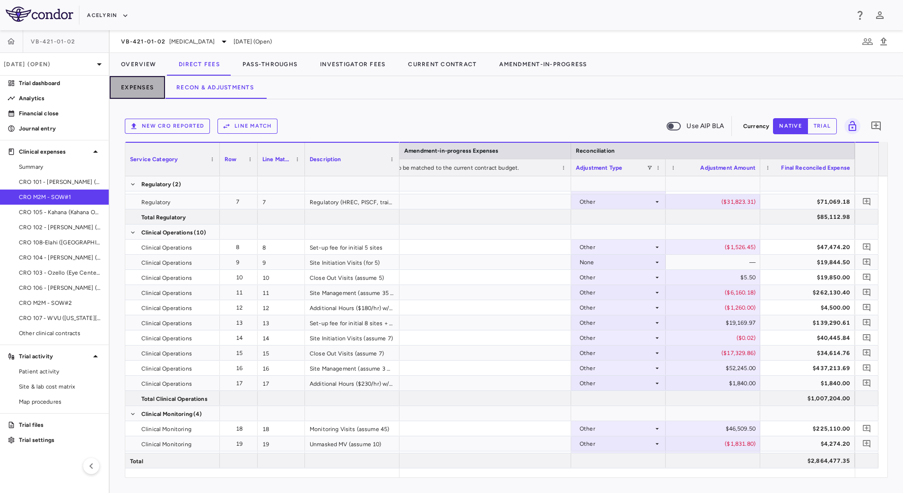
click at [144, 90] on button "Expenses" at bounding box center [137, 87] width 55 height 23
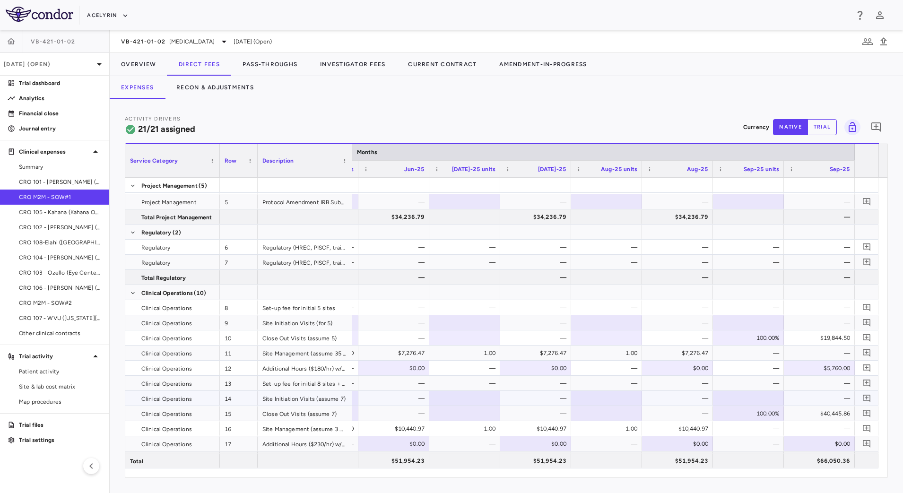
click at [800, 396] on div "—" at bounding box center [821, 398] width 58 height 15
click at [236, 88] on button "Recon & Adjustments" at bounding box center [215, 87] width 100 height 23
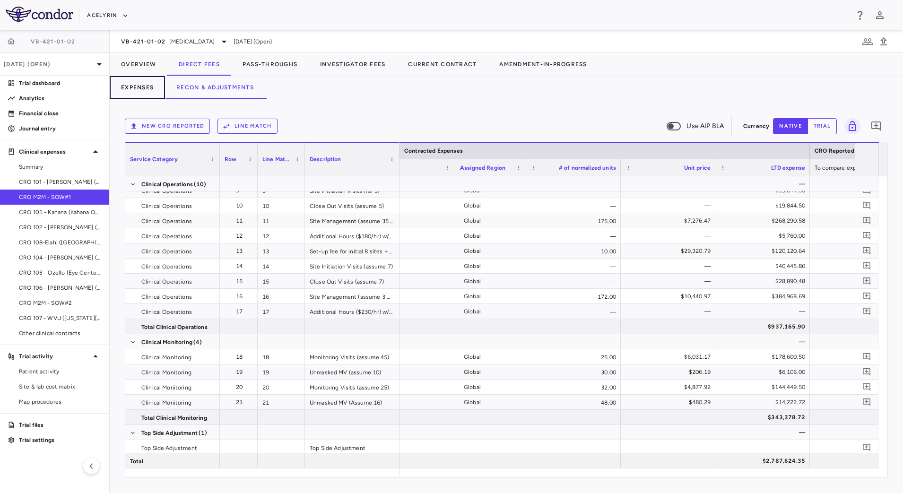
click at [131, 90] on button "Expenses" at bounding box center [137, 87] width 55 height 23
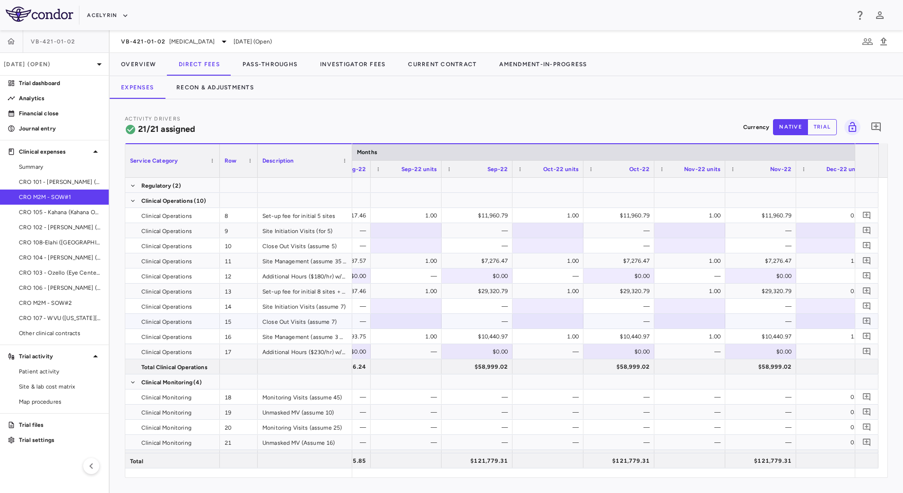
click at [610, 320] on div "—" at bounding box center [621, 321] width 58 height 15
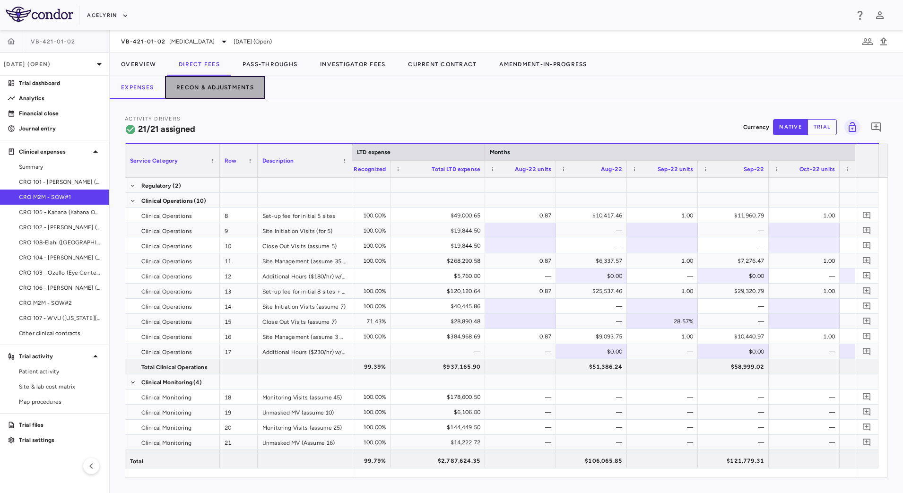
click at [248, 88] on button "Recon & Adjustments" at bounding box center [215, 87] width 100 height 23
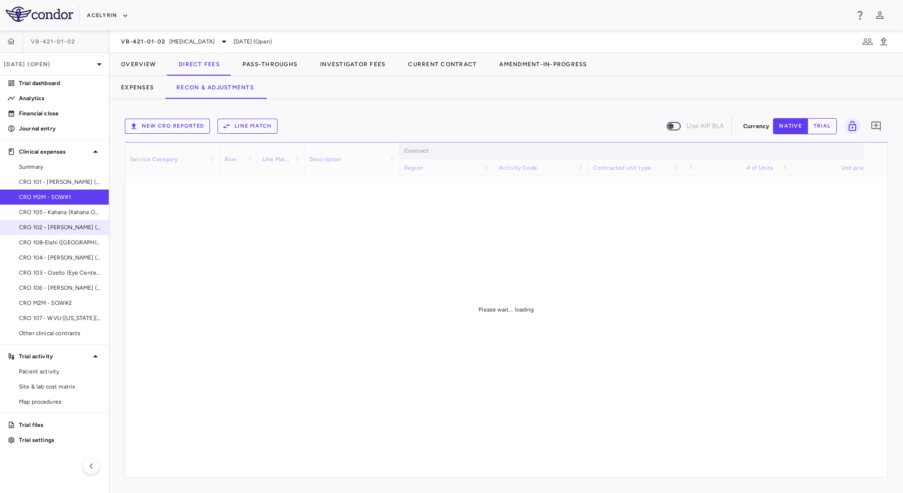
drag, startPoint x: 63, startPoint y: 216, endPoint x: 64, endPoint y: 222, distance: 6.7
click at [63, 216] on span "CRO 105 - Kahana (Kahana Oculoplastic Surgery)" at bounding box center [60, 212] width 82 height 9
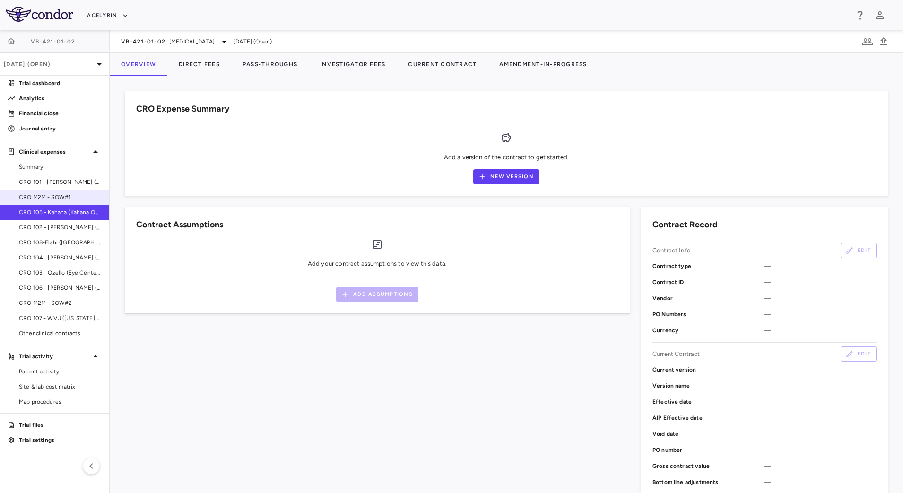
click at [61, 195] on span "CRO M2M - SOW#1" at bounding box center [60, 197] width 82 height 9
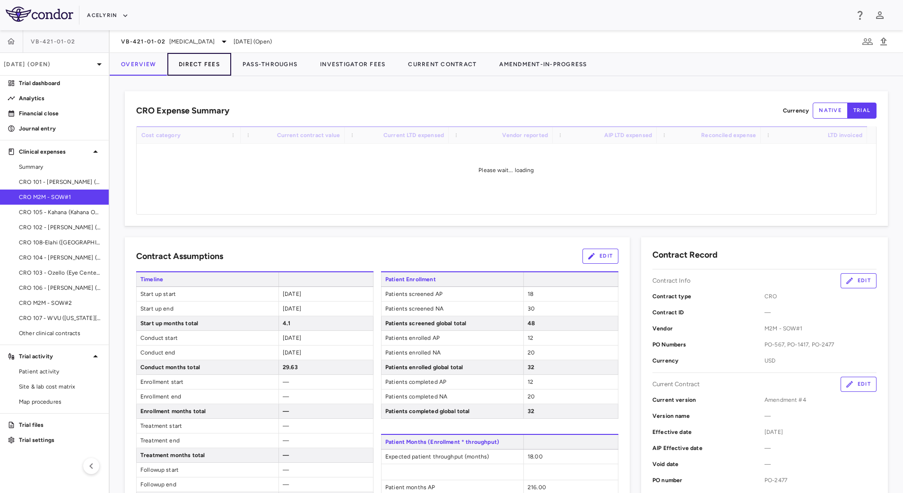
click at [196, 65] on button "Direct Fees" at bounding box center [199, 64] width 64 height 23
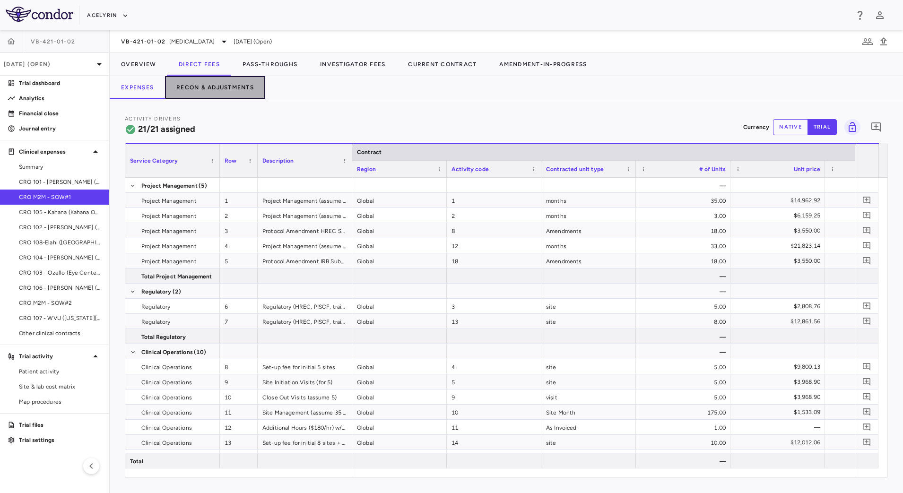
click at [222, 86] on button "Recon & Adjustments" at bounding box center [215, 87] width 100 height 23
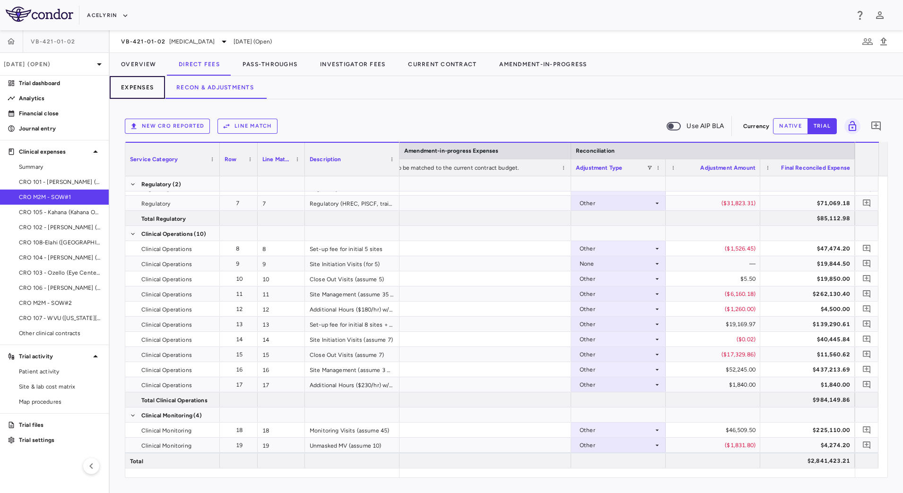
click at [142, 91] on button "Expenses" at bounding box center [137, 87] width 55 height 23
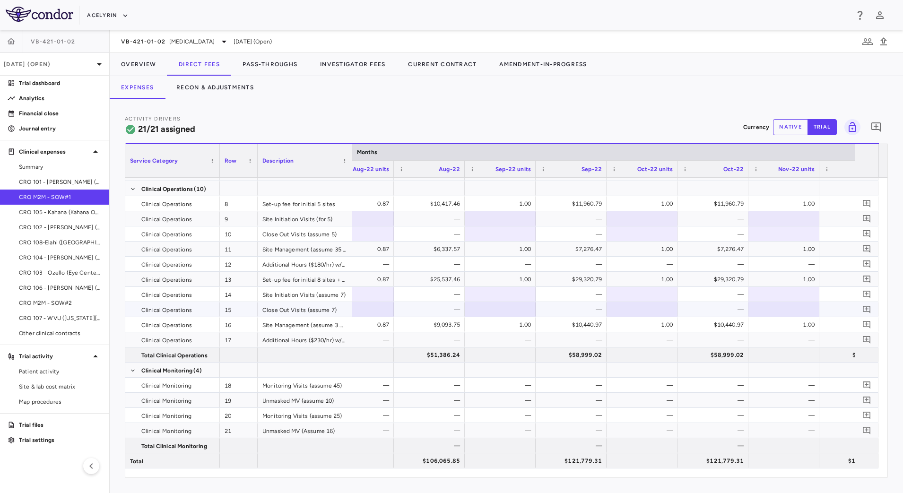
click at [475, 306] on div at bounding box center [499, 309] width 61 height 14
click at [225, 83] on button "Recon & Adjustments" at bounding box center [215, 87] width 100 height 23
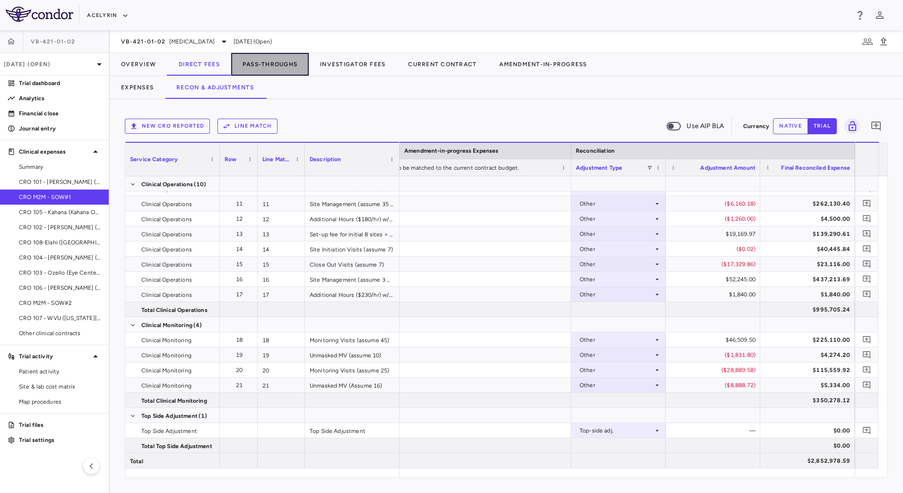
click at [272, 64] on button "Pass-Throughs" at bounding box center [270, 64] width 78 height 23
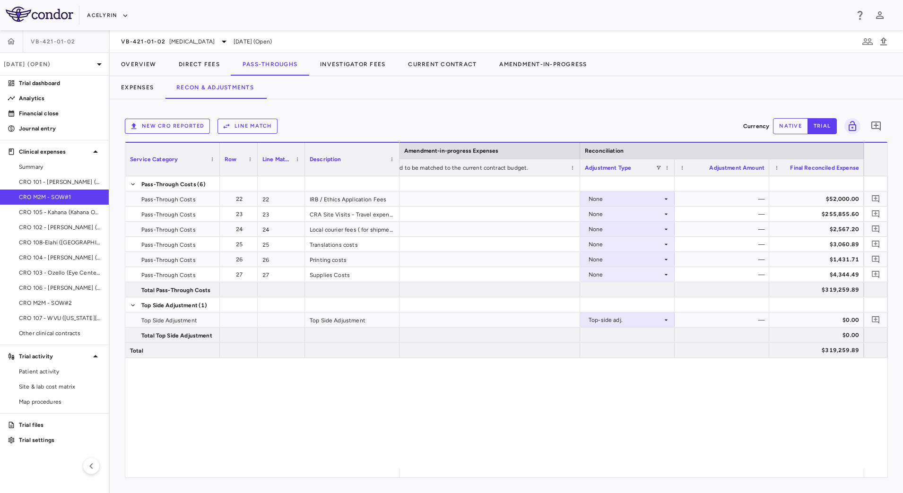
click at [777, 128] on button "native" at bounding box center [790, 126] width 35 height 16
click at [718, 319] on div "$0.00" at bounding box center [723, 319] width 81 height 15
type input "**********"
click at [817, 407] on div "None — $52,000.00 None — $255,855.60 None — $2,567.20 None — $3,060.89 None — $…" at bounding box center [631, 322] width 464 height 292
click at [753, 322] on div "($367,768.01)" at bounding box center [723, 319] width 81 height 15
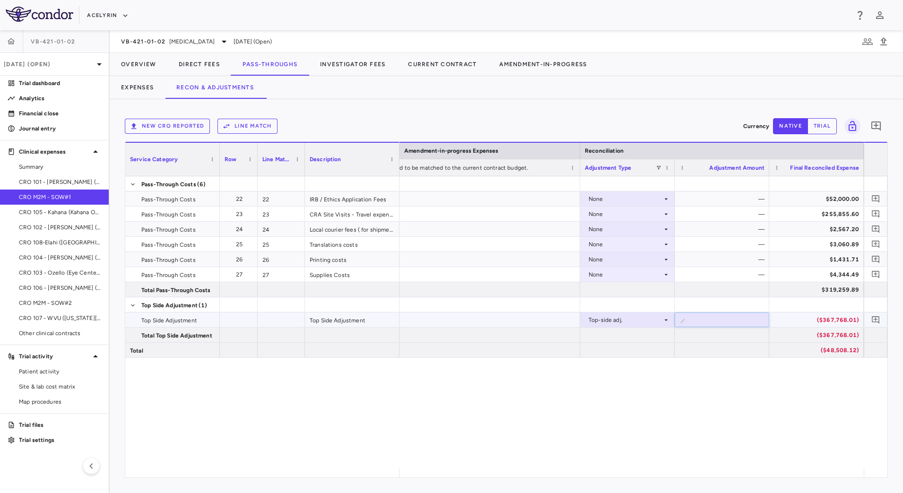
type input "**"
type input "**********"
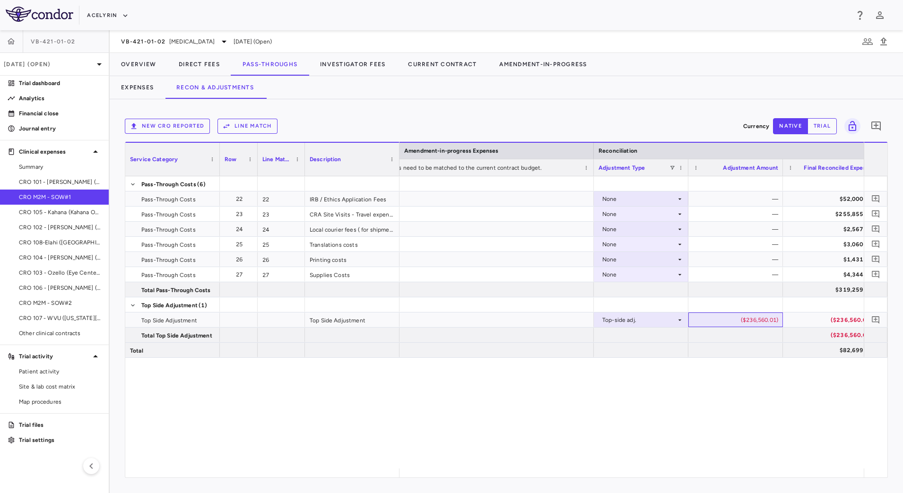
scroll to position [0, 1628]
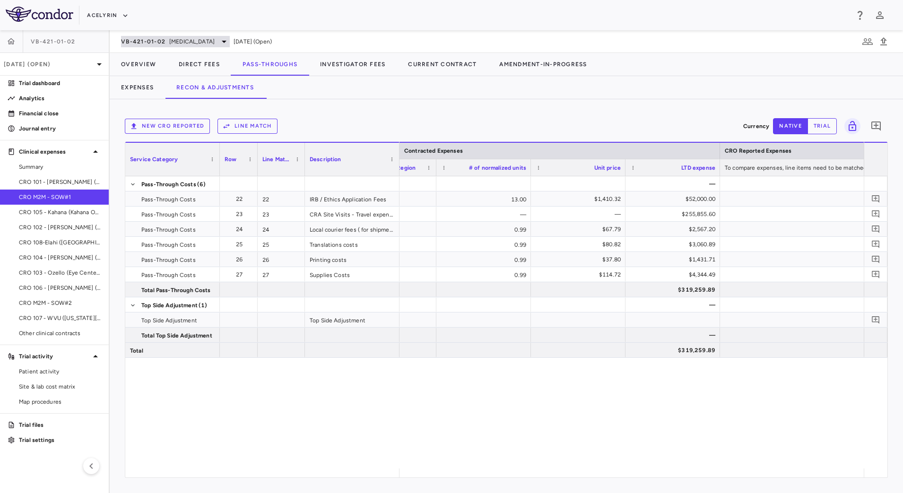
click at [163, 43] on span "VB-421-01-02" at bounding box center [143, 42] width 44 height 8
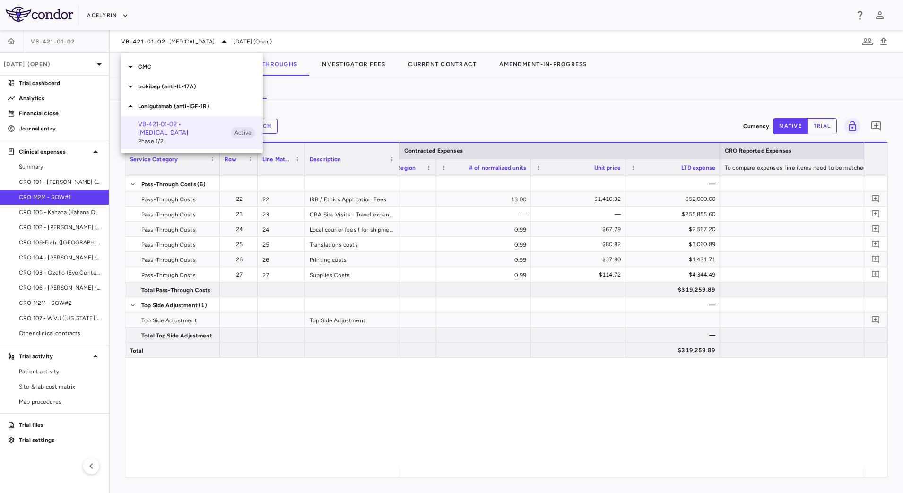
click at [145, 82] on p "Izokibep (anti-IL-17A)" at bounding box center [200, 86] width 125 height 9
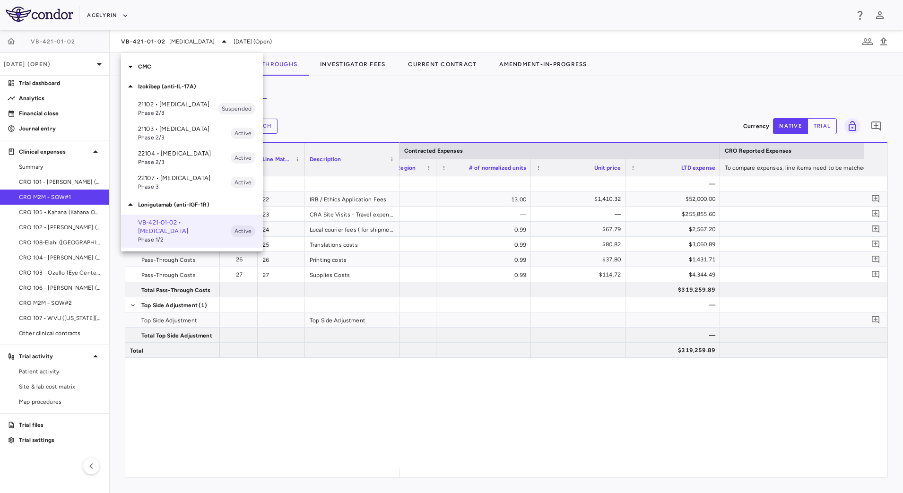
click at [157, 142] on span "Phase 2/3" at bounding box center [184, 137] width 93 height 9
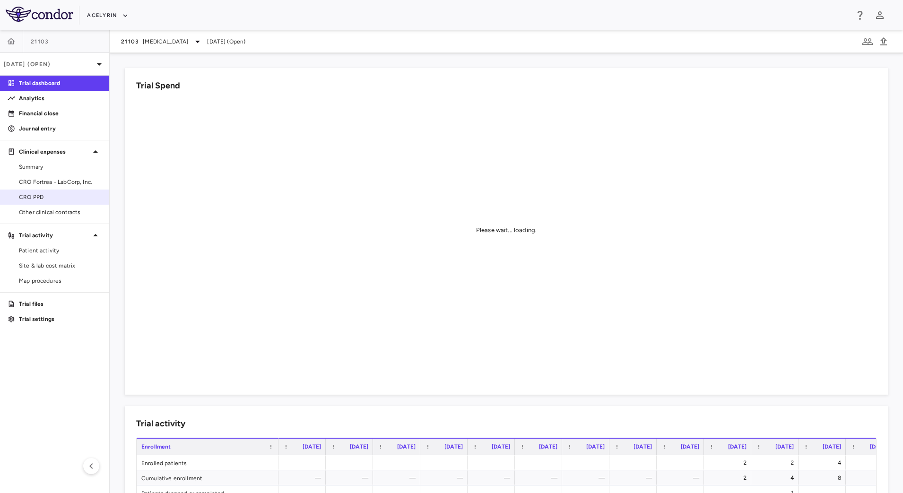
drag, startPoint x: 59, startPoint y: 197, endPoint x: 83, endPoint y: 195, distance: 24.6
click at [59, 197] on span "CRO PPD" at bounding box center [60, 197] width 82 height 9
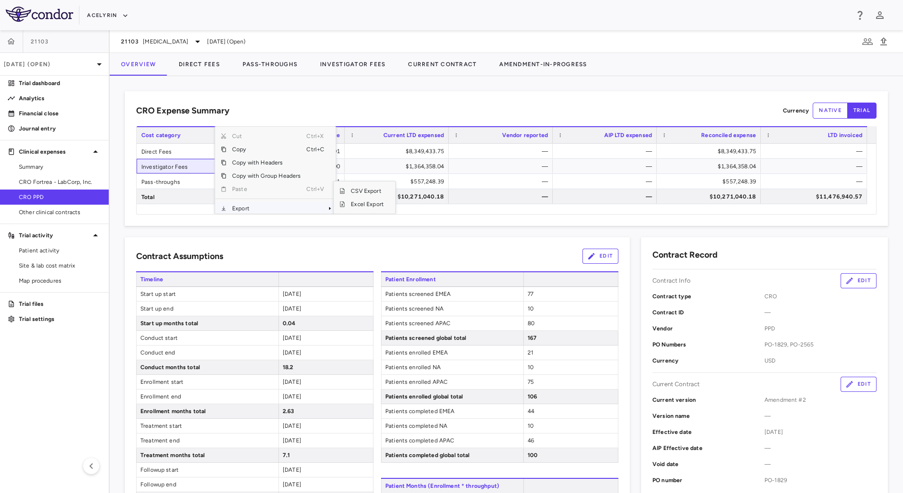
click at [275, 206] on span "Export" at bounding box center [266, 208] width 80 height 13
click at [368, 190] on span "CSV Export" at bounding box center [367, 190] width 44 height 13
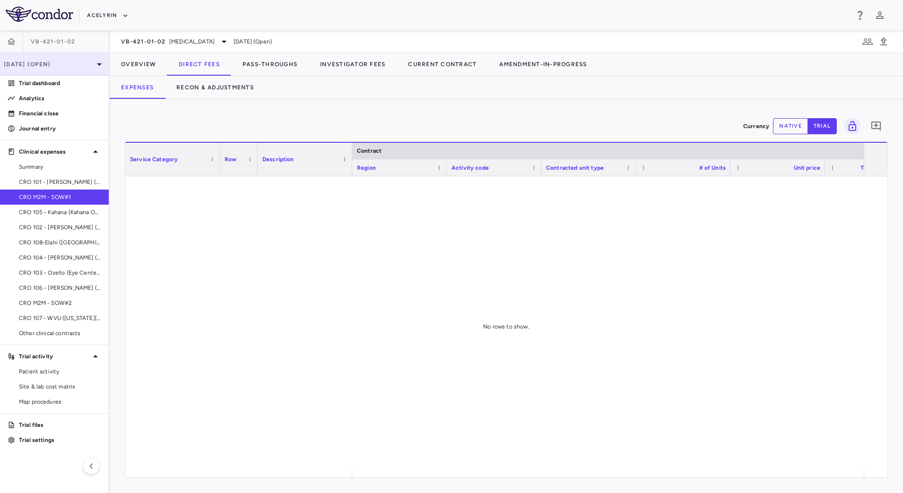
click at [70, 68] on div "[DATE] (Open)" at bounding box center [54, 64] width 109 height 23
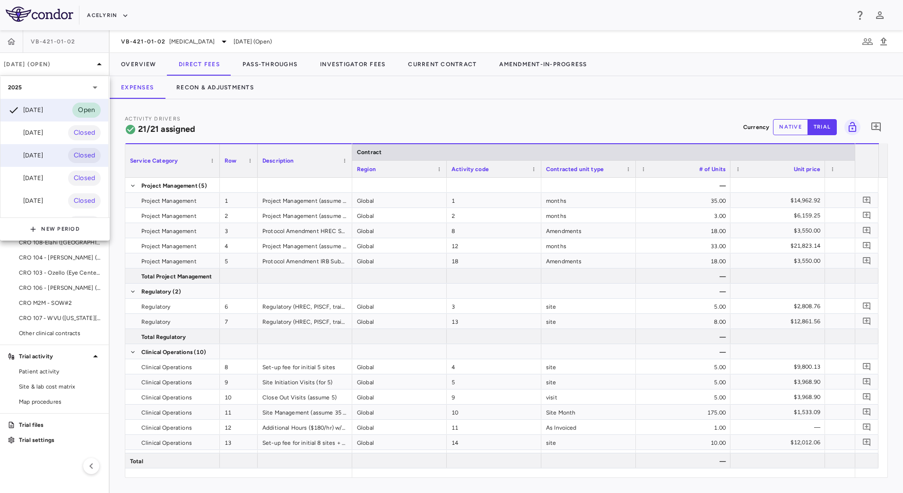
click at [43, 161] on div "Jun 2025" at bounding box center [25, 155] width 35 height 11
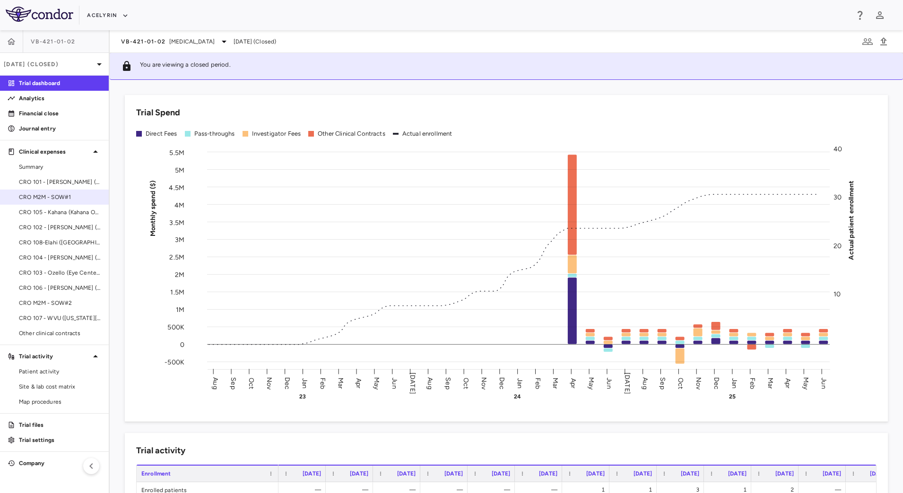
click at [63, 203] on link "CRO M2M - SOW#1" at bounding box center [54, 197] width 109 height 14
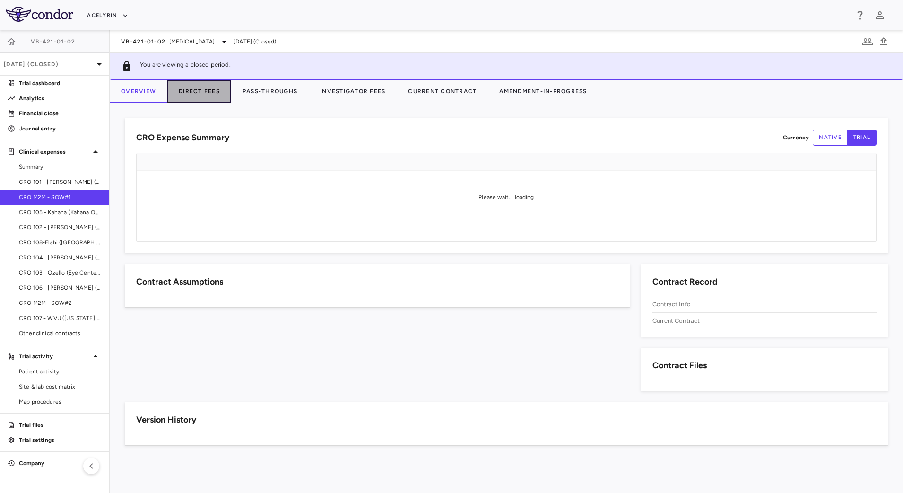
click at [203, 96] on button "Direct Fees" at bounding box center [199, 91] width 64 height 23
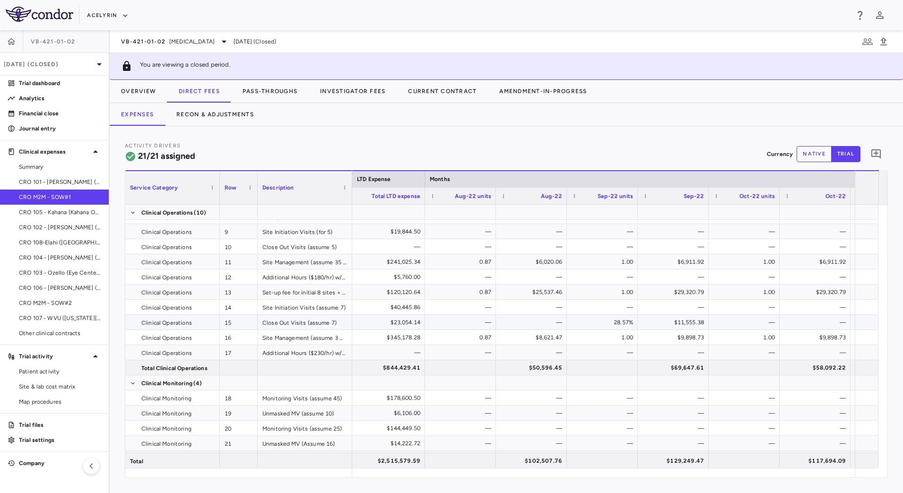
click at [586, 324] on div "28.57%" at bounding box center [604, 322] width 58 height 15
click at [265, 93] on button "Pass-Throughs" at bounding box center [270, 91] width 78 height 23
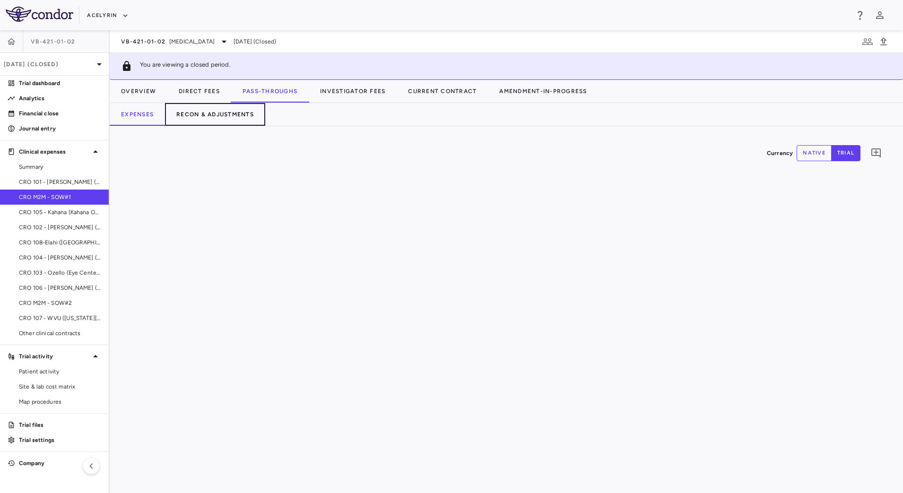
click at [235, 112] on button "Recon & Adjustments" at bounding box center [215, 114] width 100 height 23
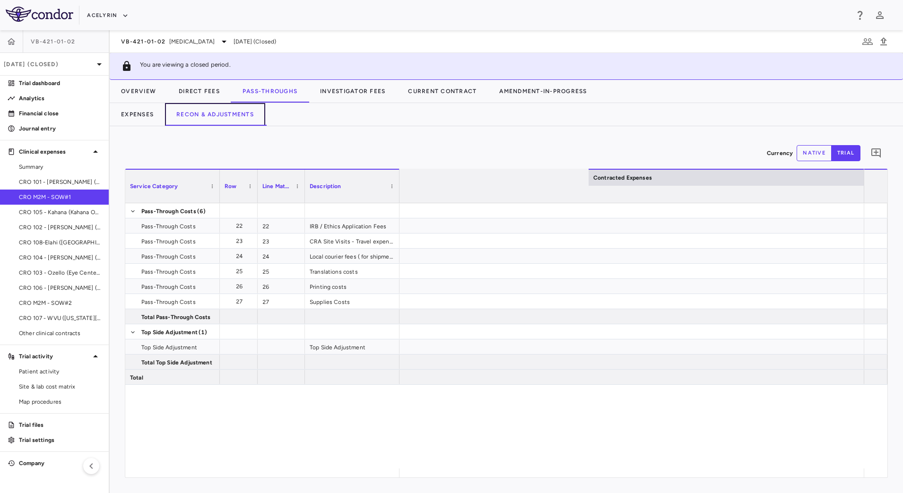
scroll to position [0, 1308]
